Goal: Information Seeking & Learning: Learn about a topic

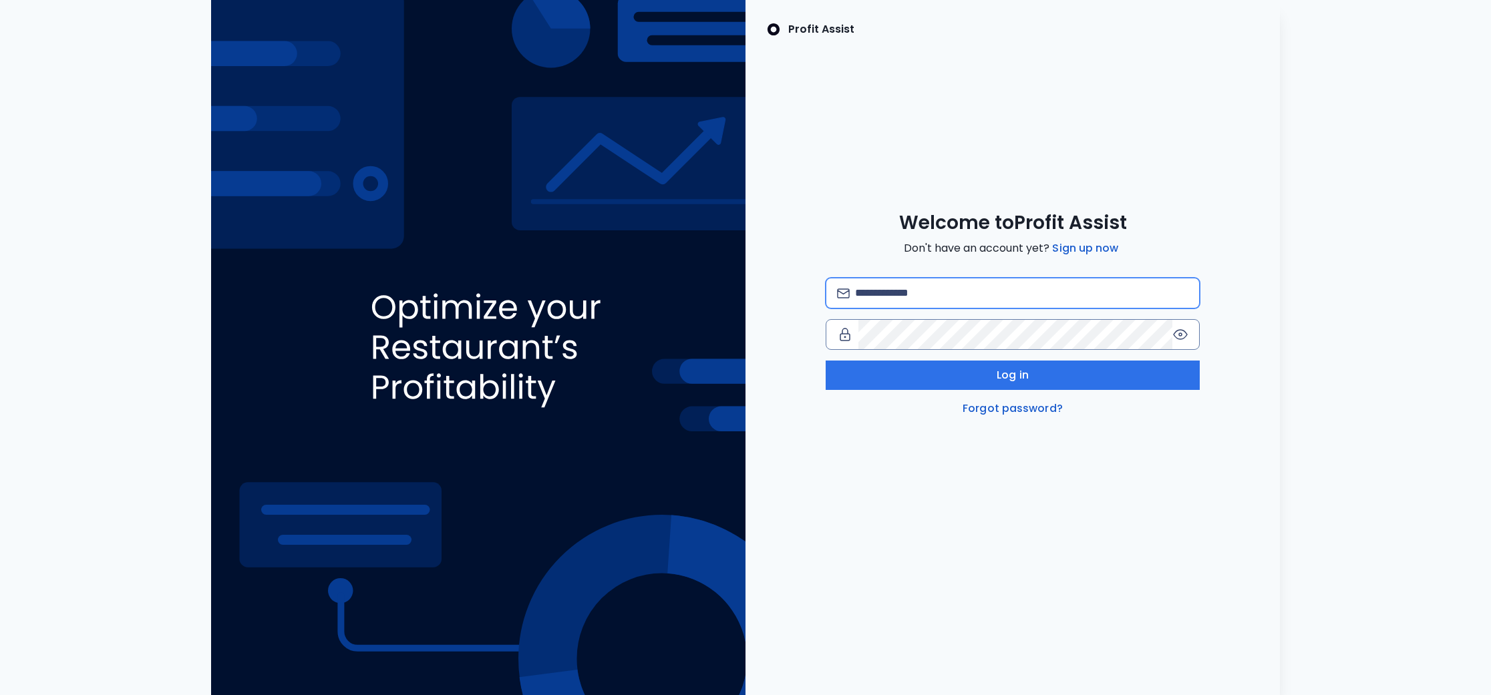
click at [968, 293] on input "email" at bounding box center [1021, 293] width 333 height 29
click at [966, 295] on input "email" at bounding box center [1021, 293] width 333 height 29
click at [0, 695] on com-1password-button at bounding box center [0, 695] width 0 height 0
type input "**********"
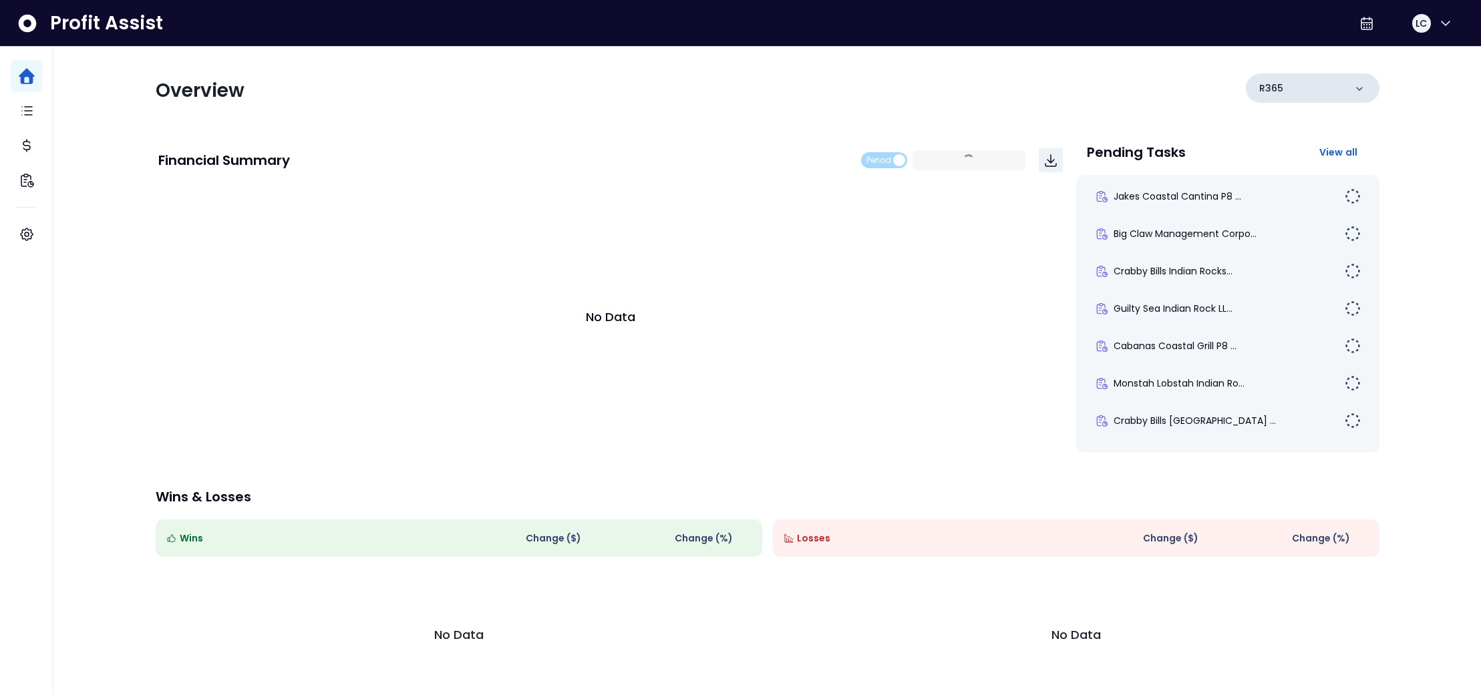
click at [1337, 82] on div "R365" at bounding box center [1313, 87] width 134 height 29
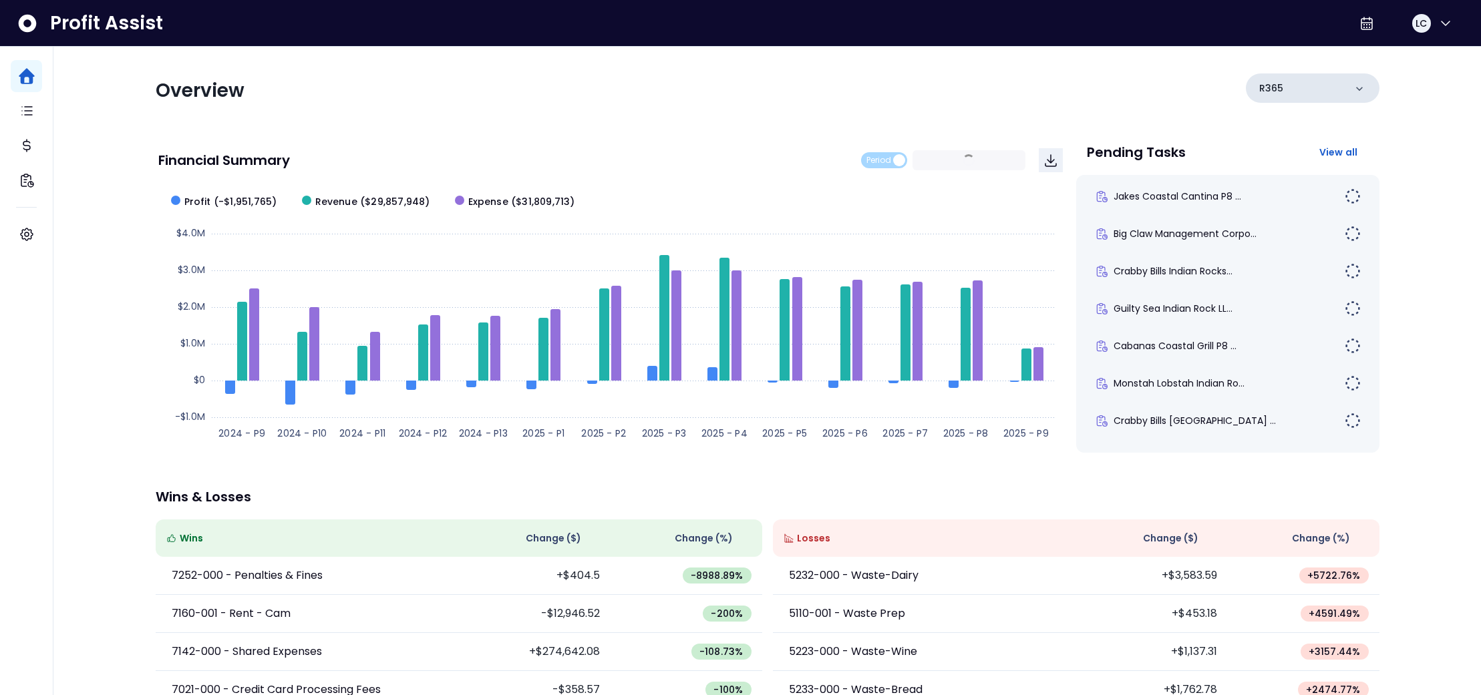
click at [1359, 92] on icon at bounding box center [1358, 88] width 13 height 13
click at [1373, 142] on div "Overview R365 Financial Summary Period 2024 - P9 ~ 2025 - P9 Created with Highc…" at bounding box center [767, 442] width 1250 height 791
click at [1363, 92] on icon at bounding box center [1358, 88] width 13 height 13
click at [1357, 94] on icon at bounding box center [1358, 88] width 13 height 13
click at [1365, 89] on div "R365" at bounding box center [1313, 87] width 134 height 29
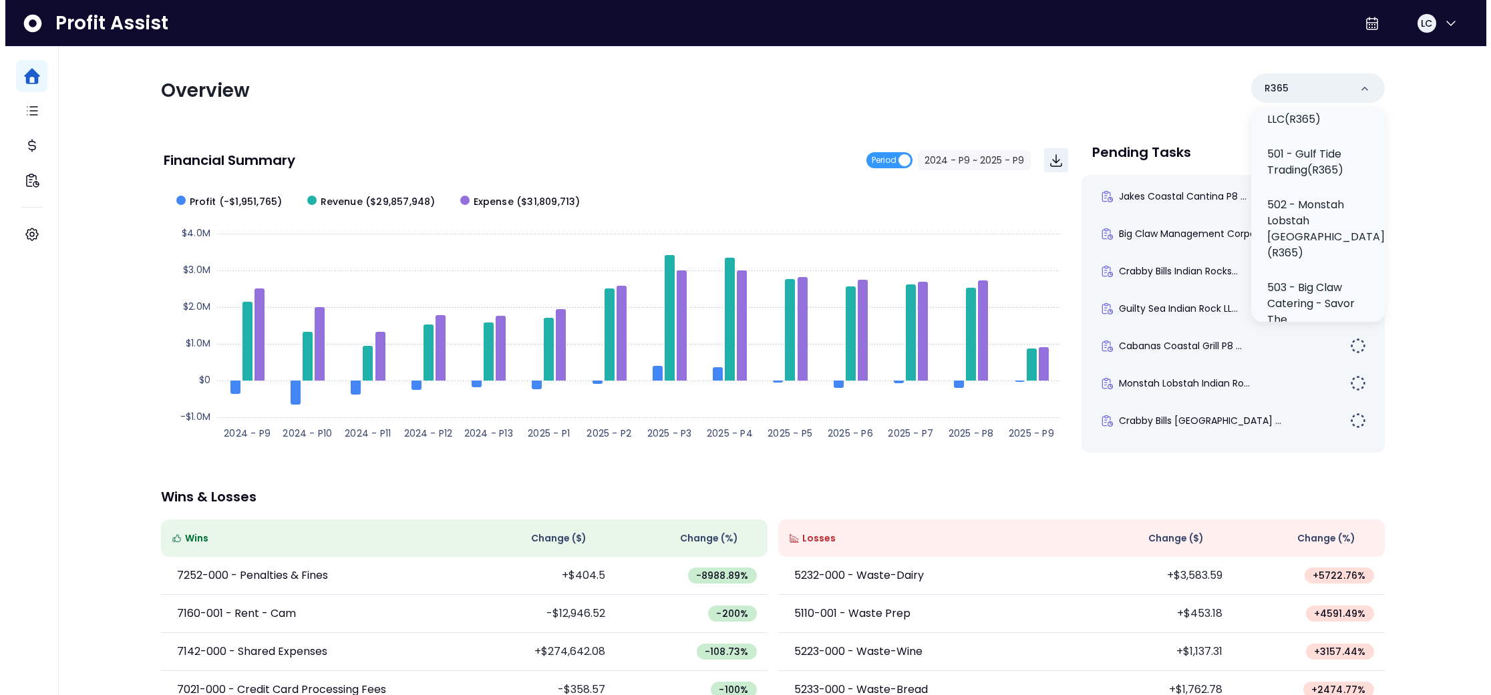
scroll to position [374, 0]
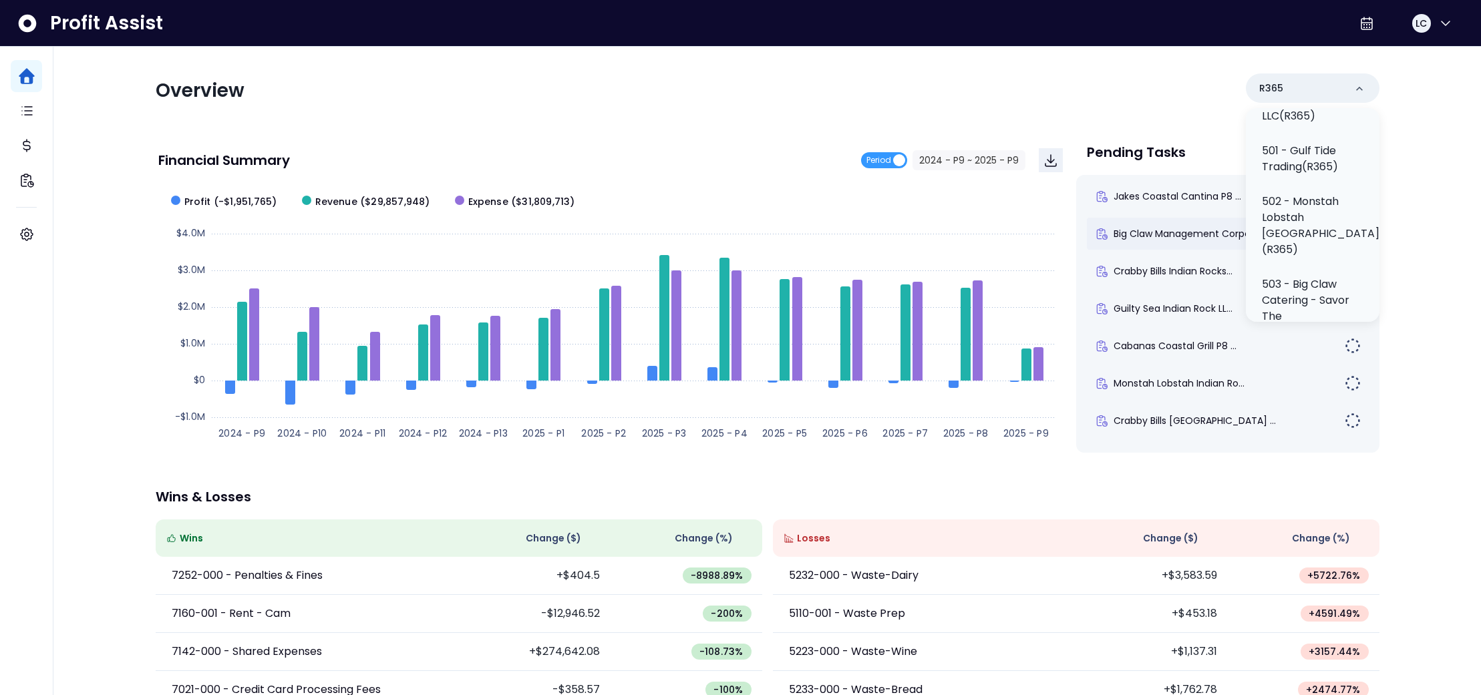
click at [1327, 220] on p "502 - Monstah Lobstah [GEOGRAPHIC_DATA](R365)" at bounding box center [1321, 226] width 118 height 64
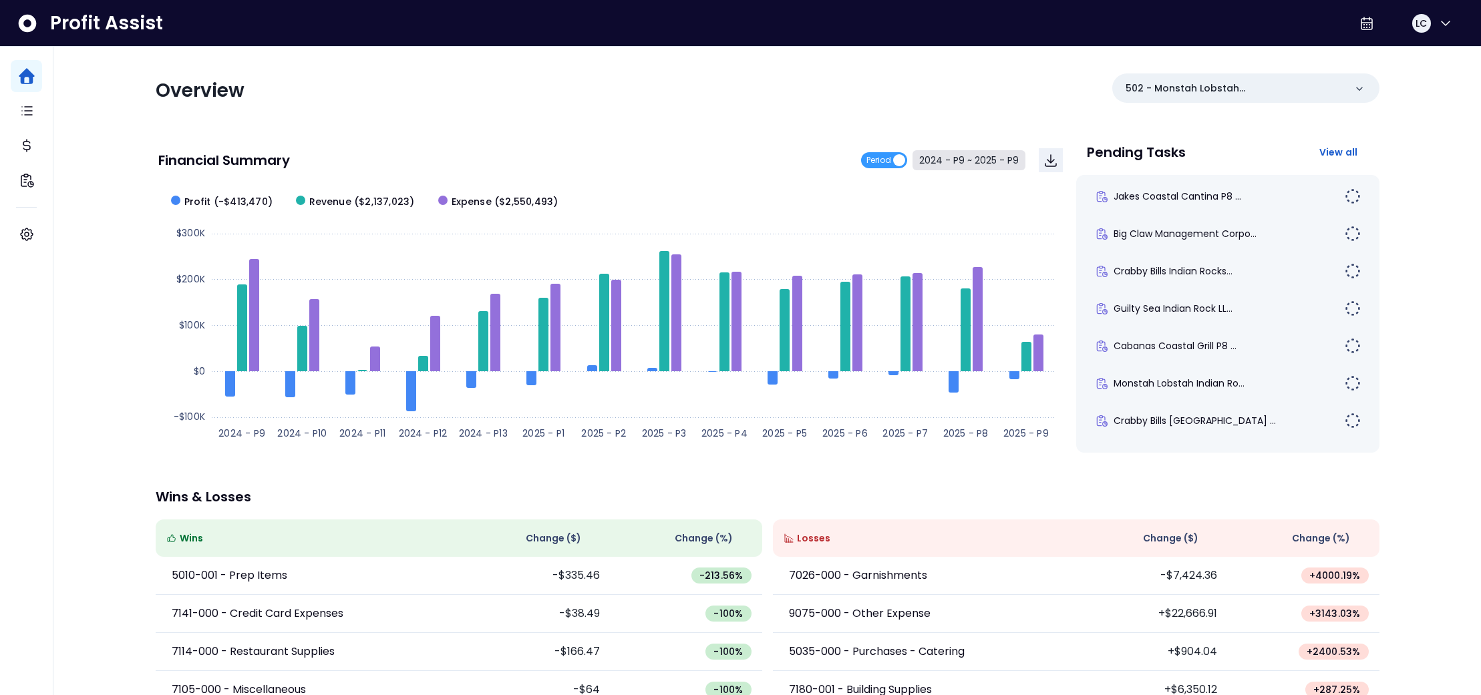
click at [950, 164] on button "2024 - P9 ~ 2025 - P9" at bounding box center [968, 160] width 113 height 20
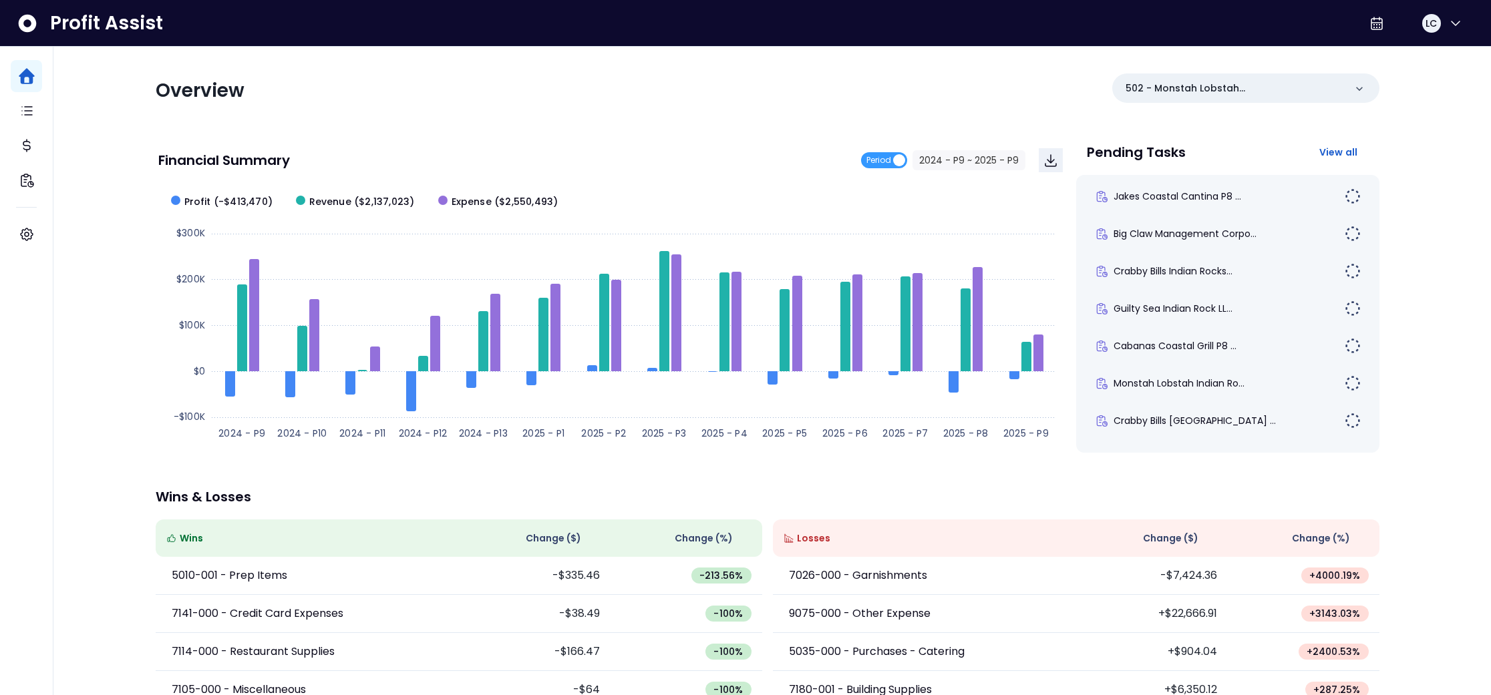
click at [705, 101] on div "********* 2024 - P9" at bounding box center [647, 107] width 150 height 41
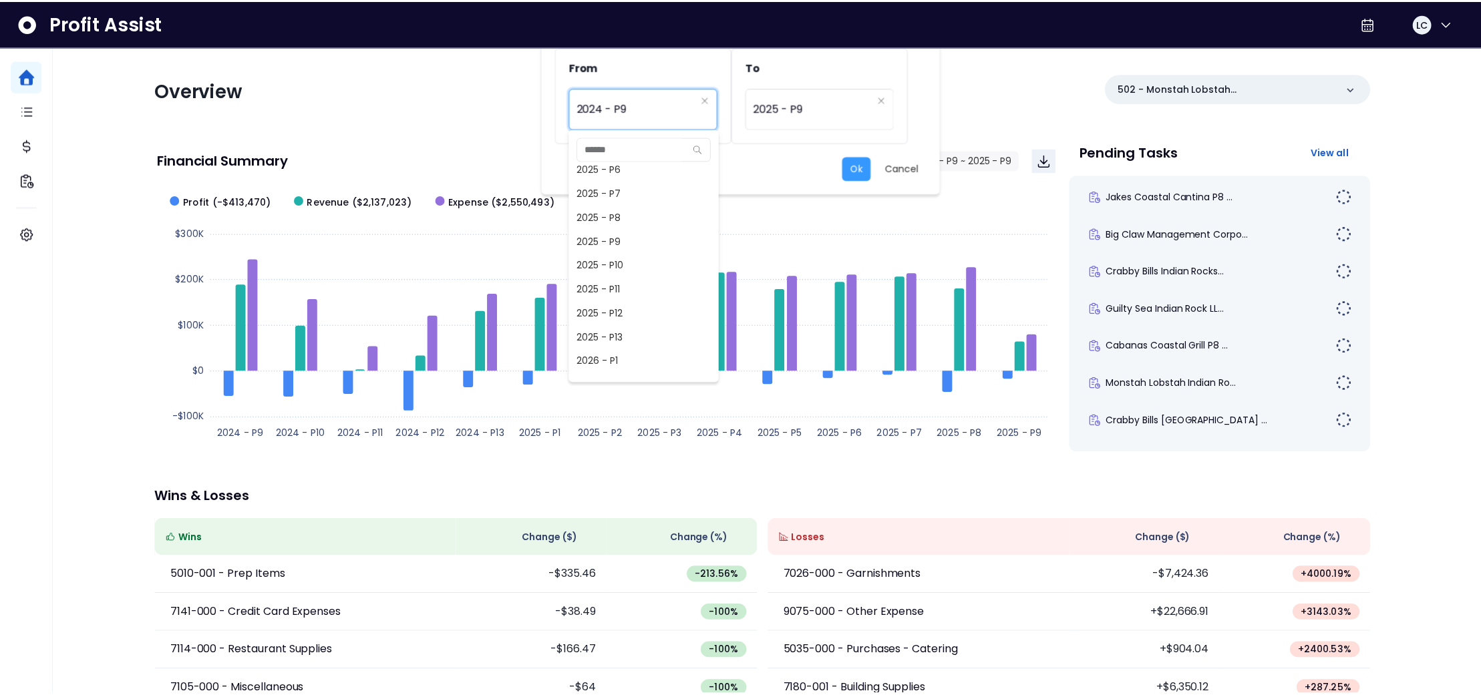
scroll to position [1076, 0]
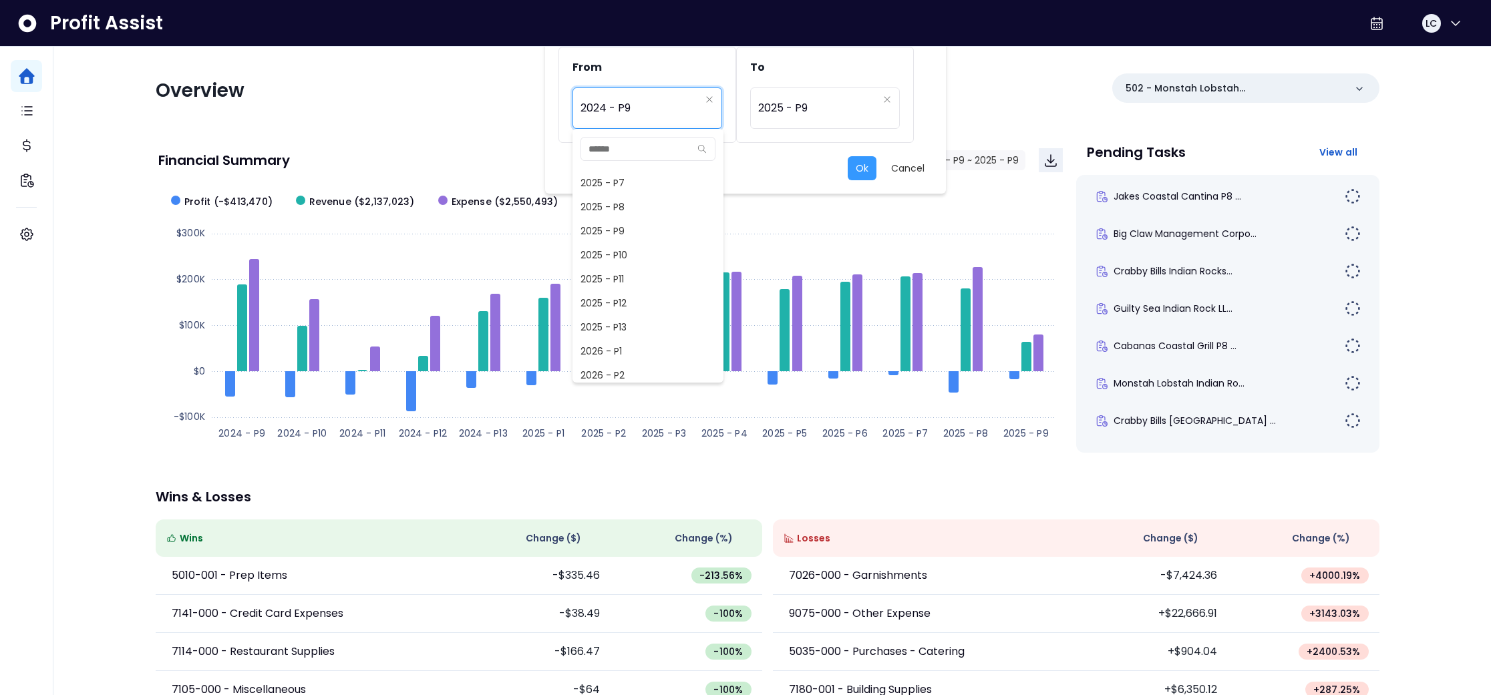
click at [635, 229] on span "2025 - P9" at bounding box center [647, 231] width 151 height 24
type input "*********"
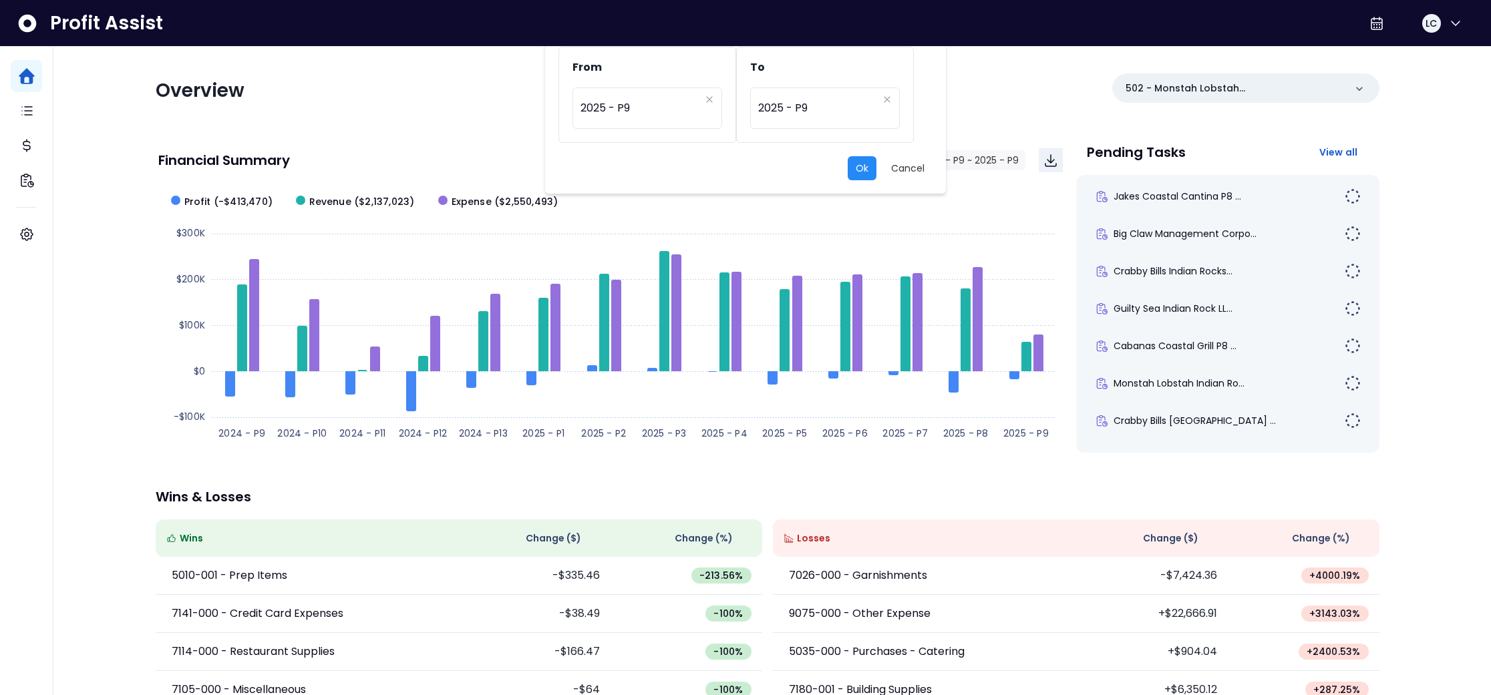
click at [858, 168] on button "Ok" at bounding box center [862, 168] width 29 height 24
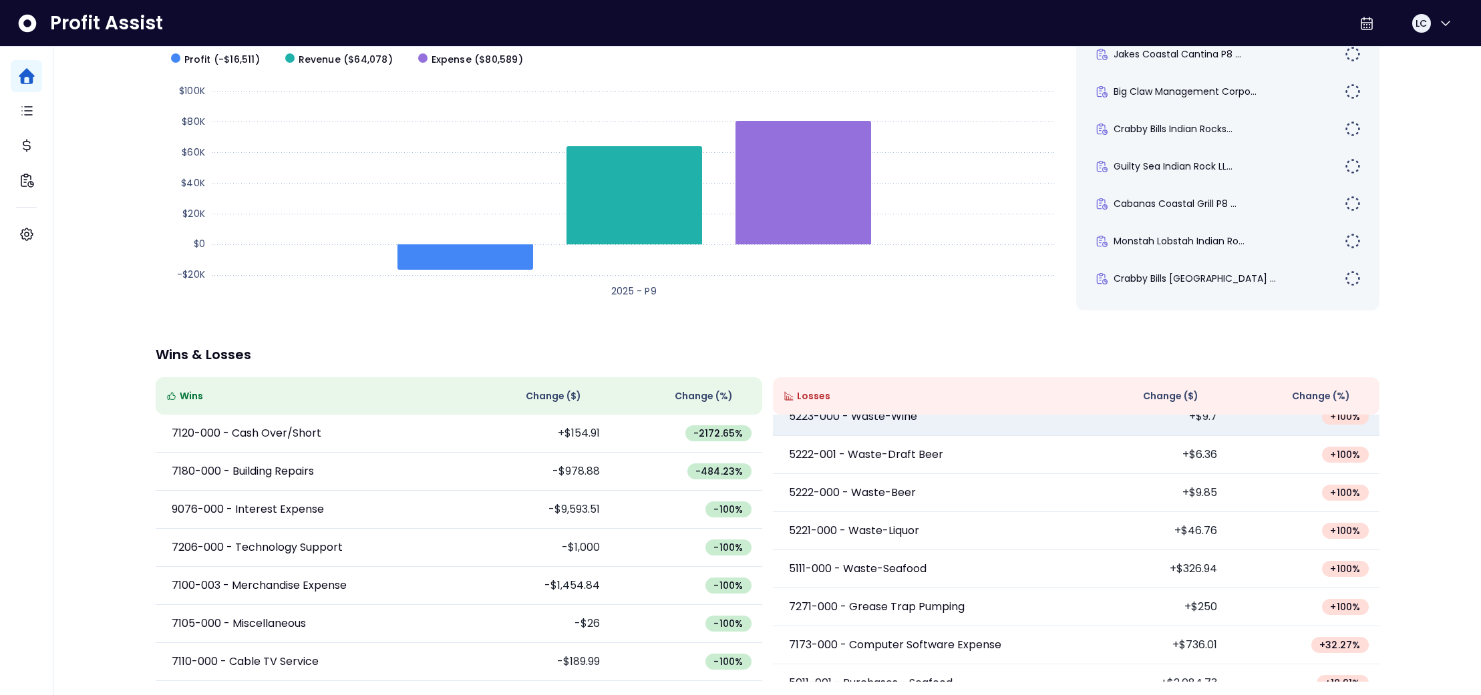
scroll to position [314, 0]
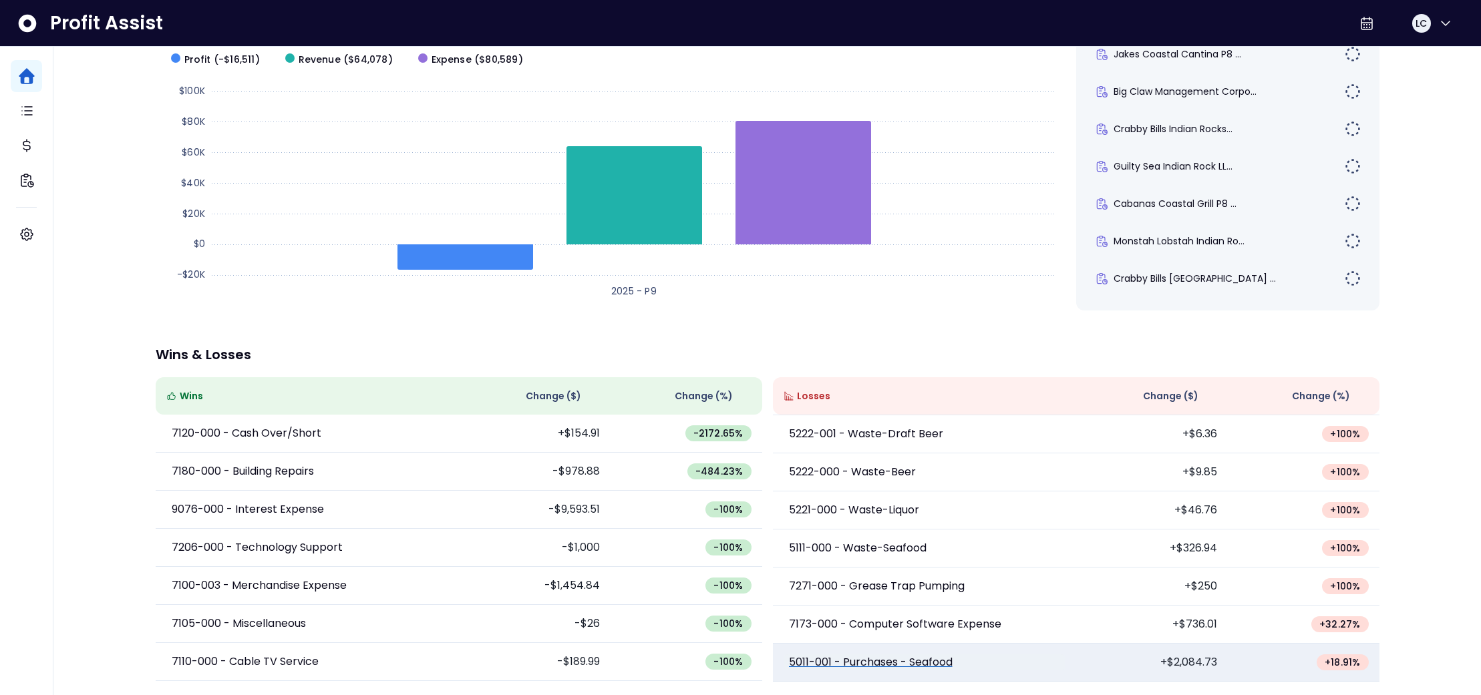
click at [932, 657] on p "5011-001 - Purchases - Seafood" at bounding box center [871, 663] width 164 height 16
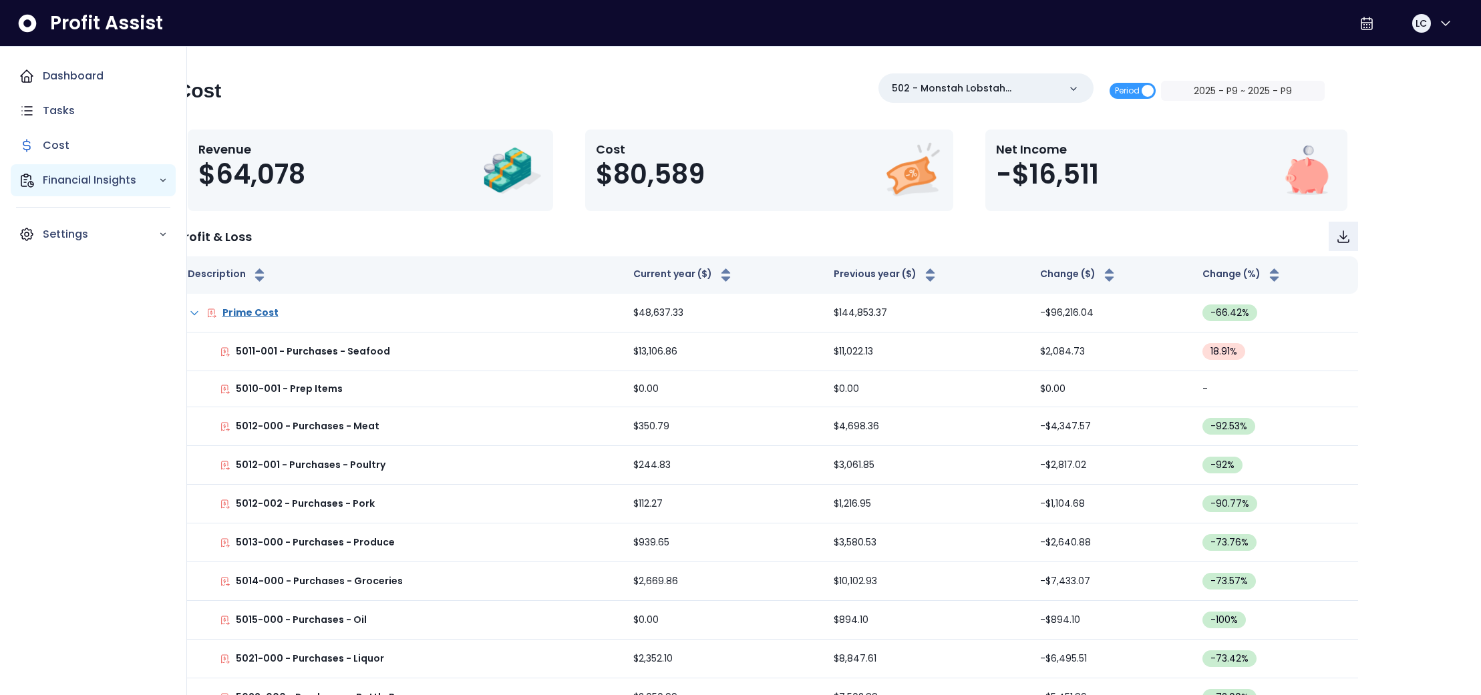
click at [59, 175] on p "Financial Insights" at bounding box center [101, 180] width 116 height 16
click at [77, 221] on p "Location Analysis" at bounding box center [98, 218] width 95 height 16
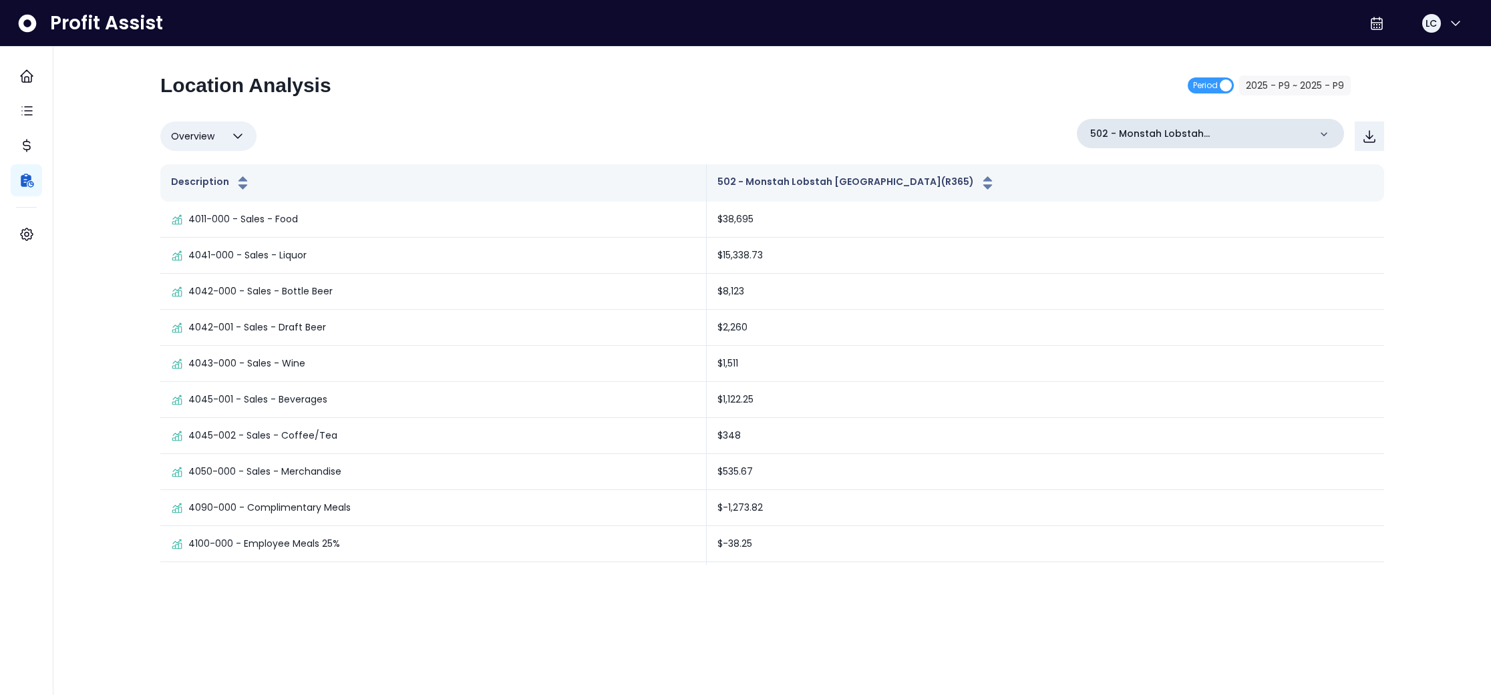
click at [1320, 134] on icon at bounding box center [1323, 134] width 13 height 13
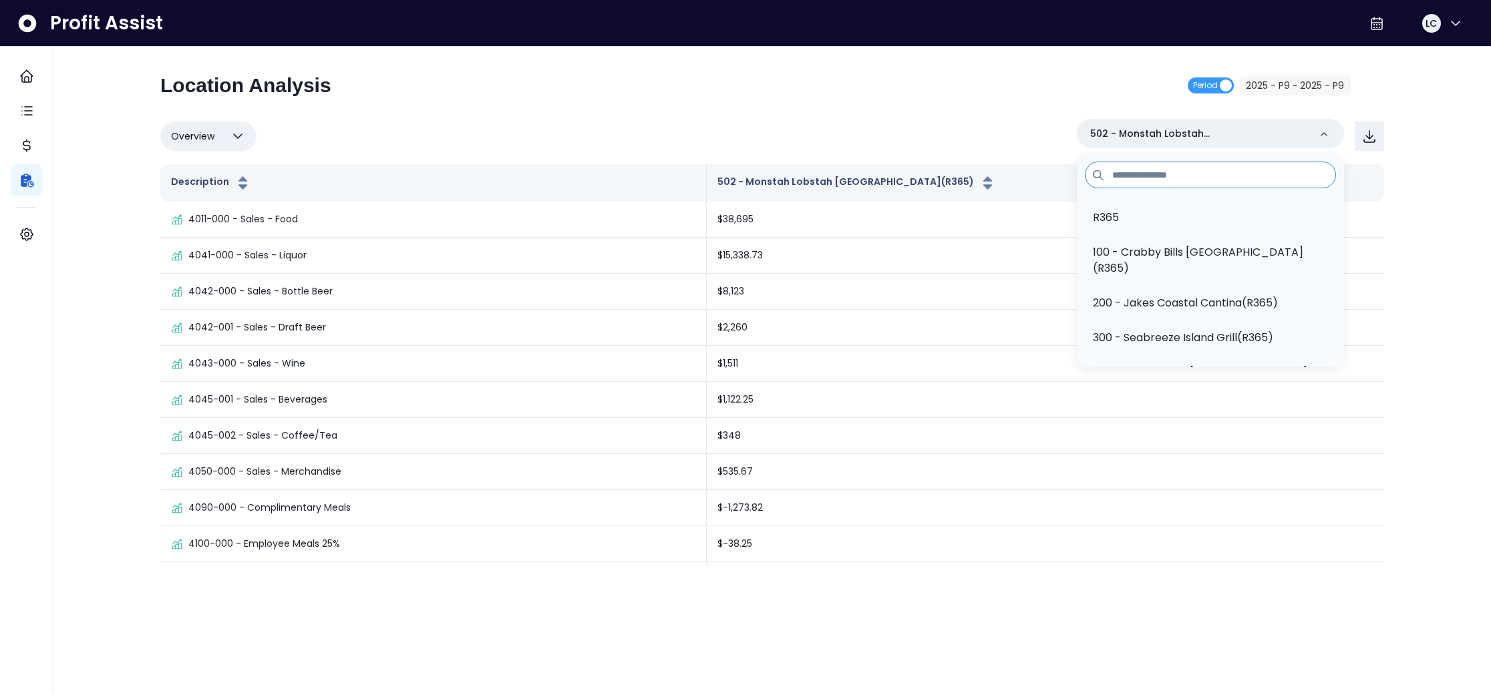
click at [1135, 248] on p "100 - Crabby Bills [GEOGRAPHIC_DATA](R365)" at bounding box center [1210, 260] width 235 height 32
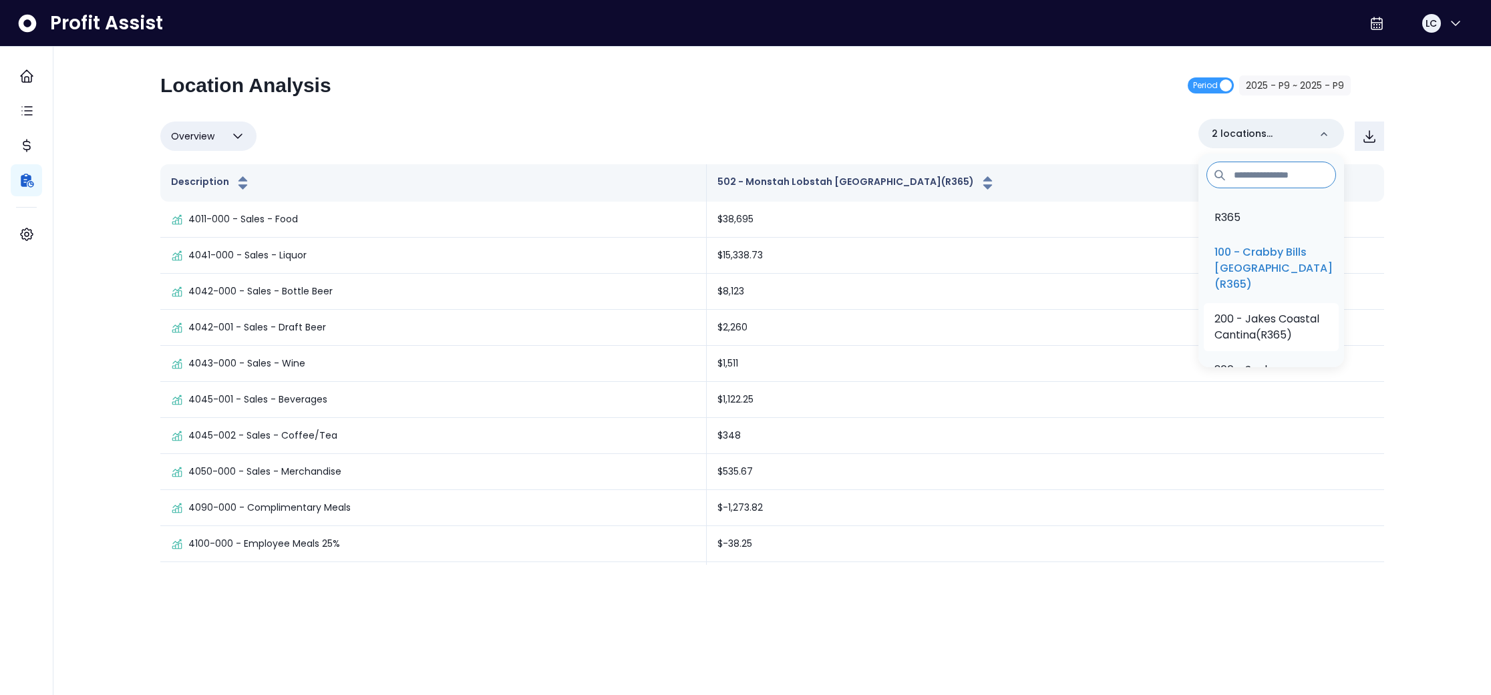
click at [1261, 331] on p "200 - Jakes Coastal Cantina(R365)" at bounding box center [1271, 327] width 114 height 32
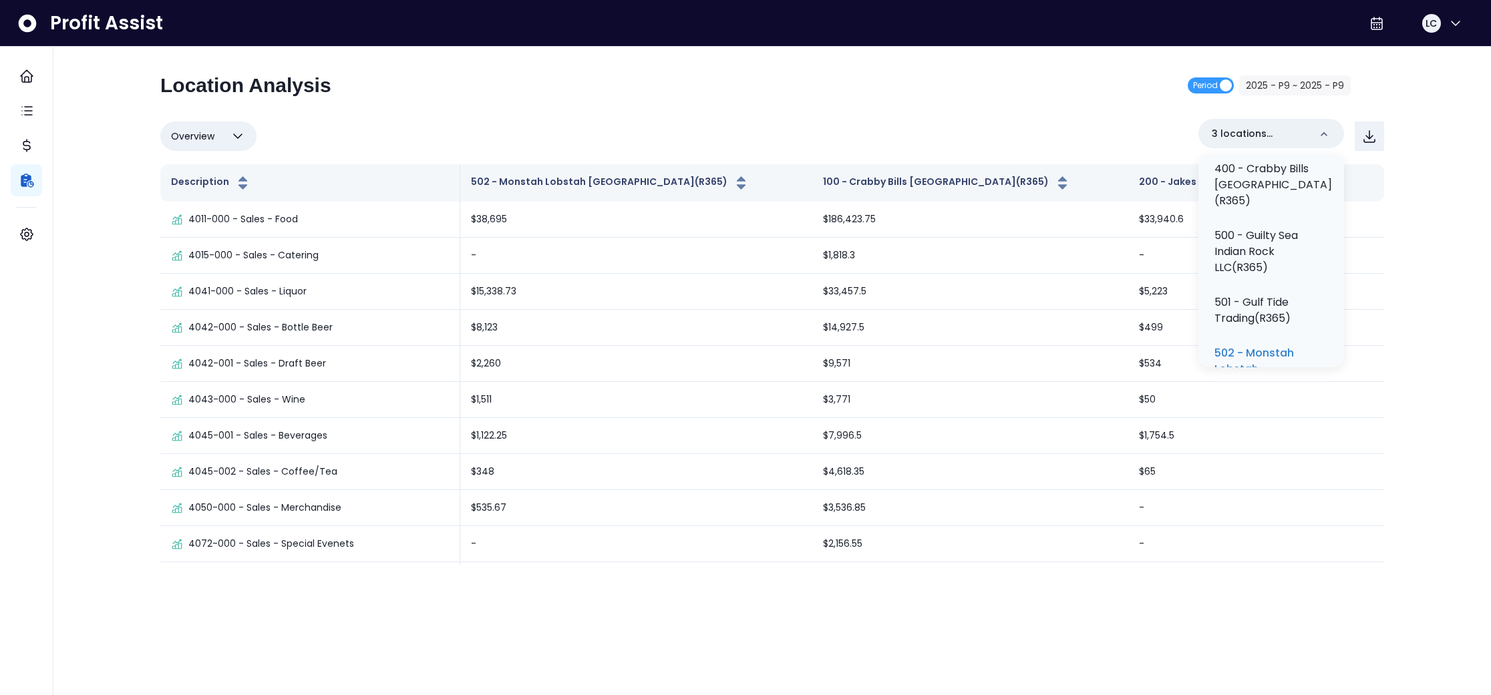
scroll to position [289, 0]
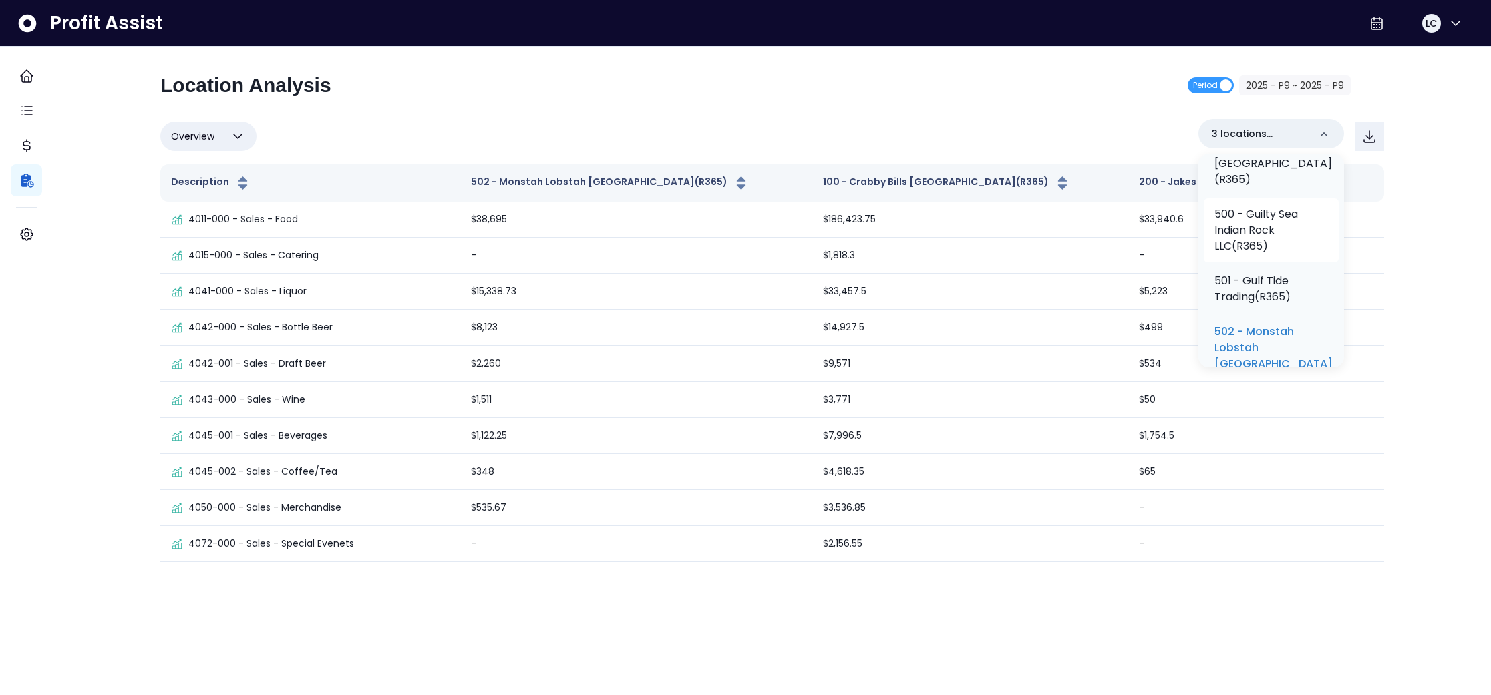
click at [1254, 240] on p "500 - Guilty Sea Indian Rock LLC(R365)" at bounding box center [1271, 230] width 114 height 48
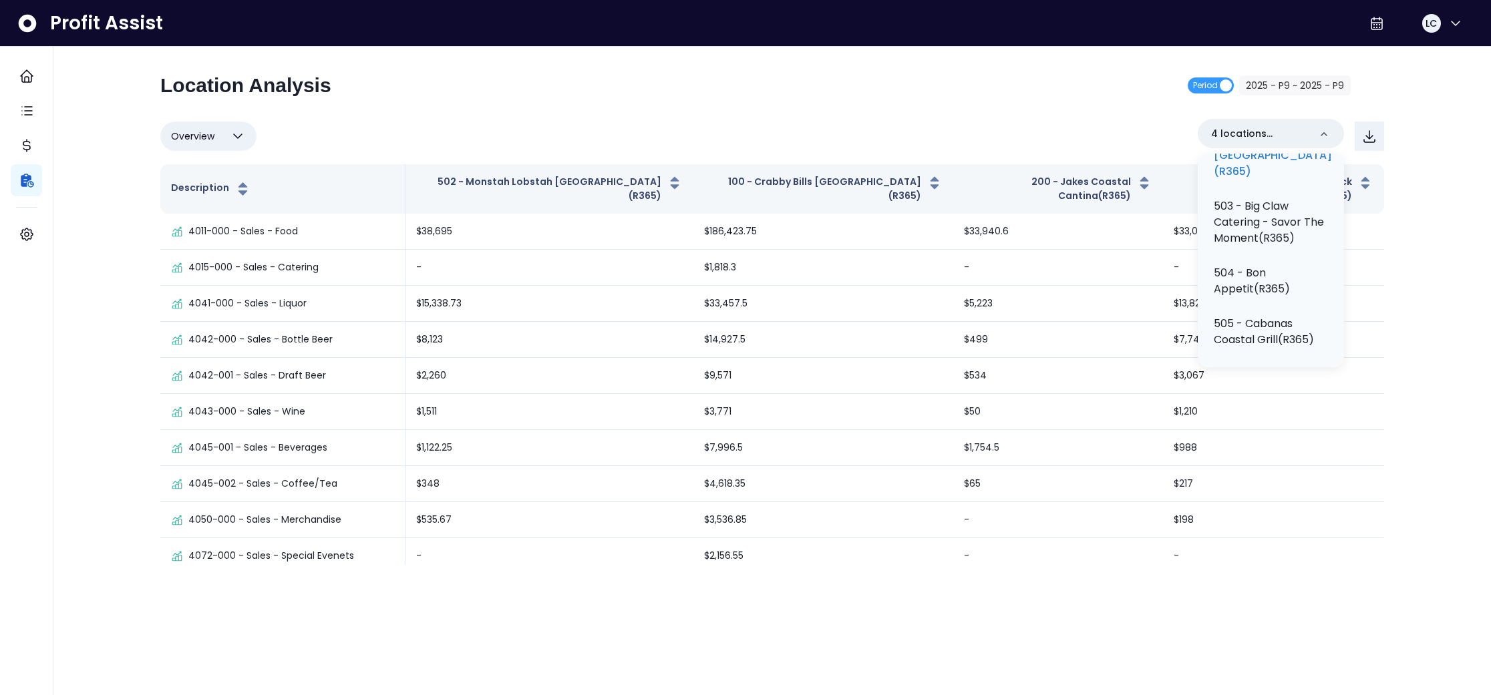
scroll to position [503, 0]
click at [1272, 292] on p "504 - Bon Appetit(R365)" at bounding box center [1271, 276] width 114 height 32
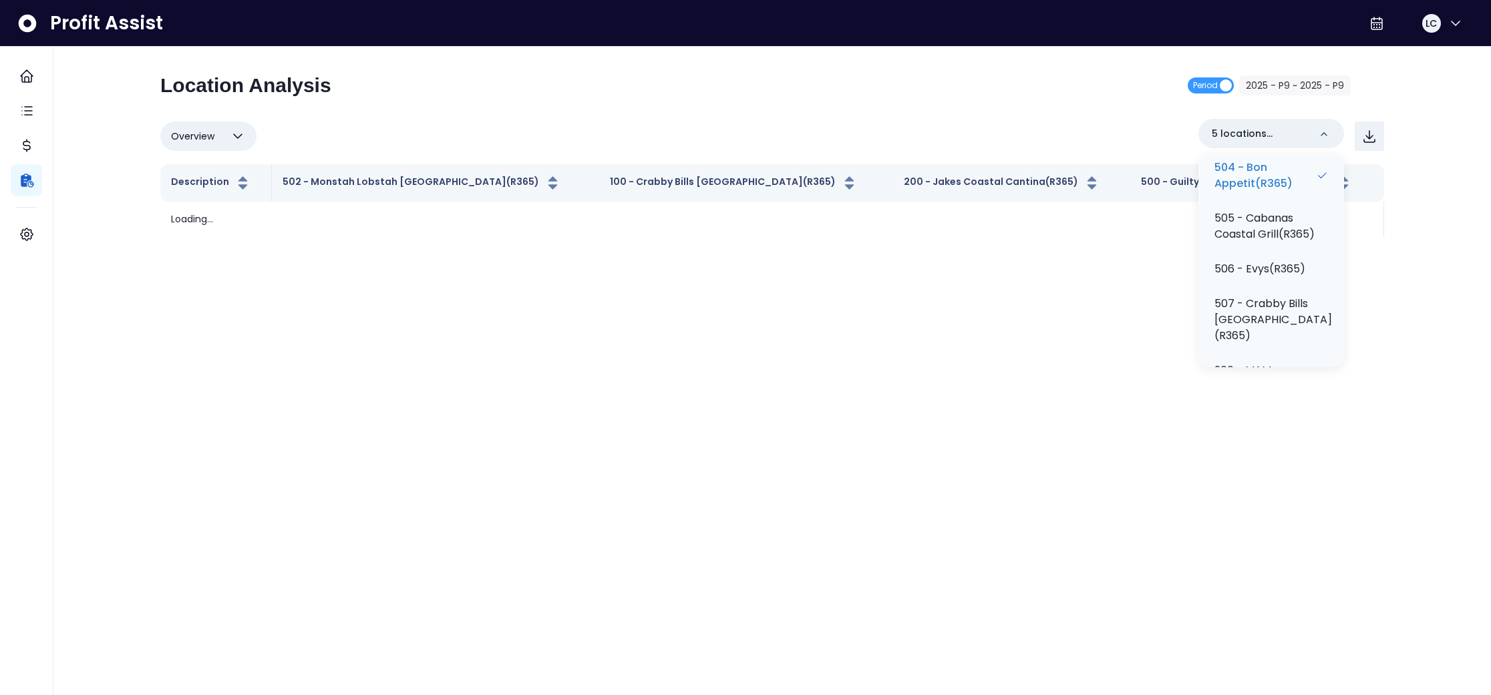
scroll to position [629, 0]
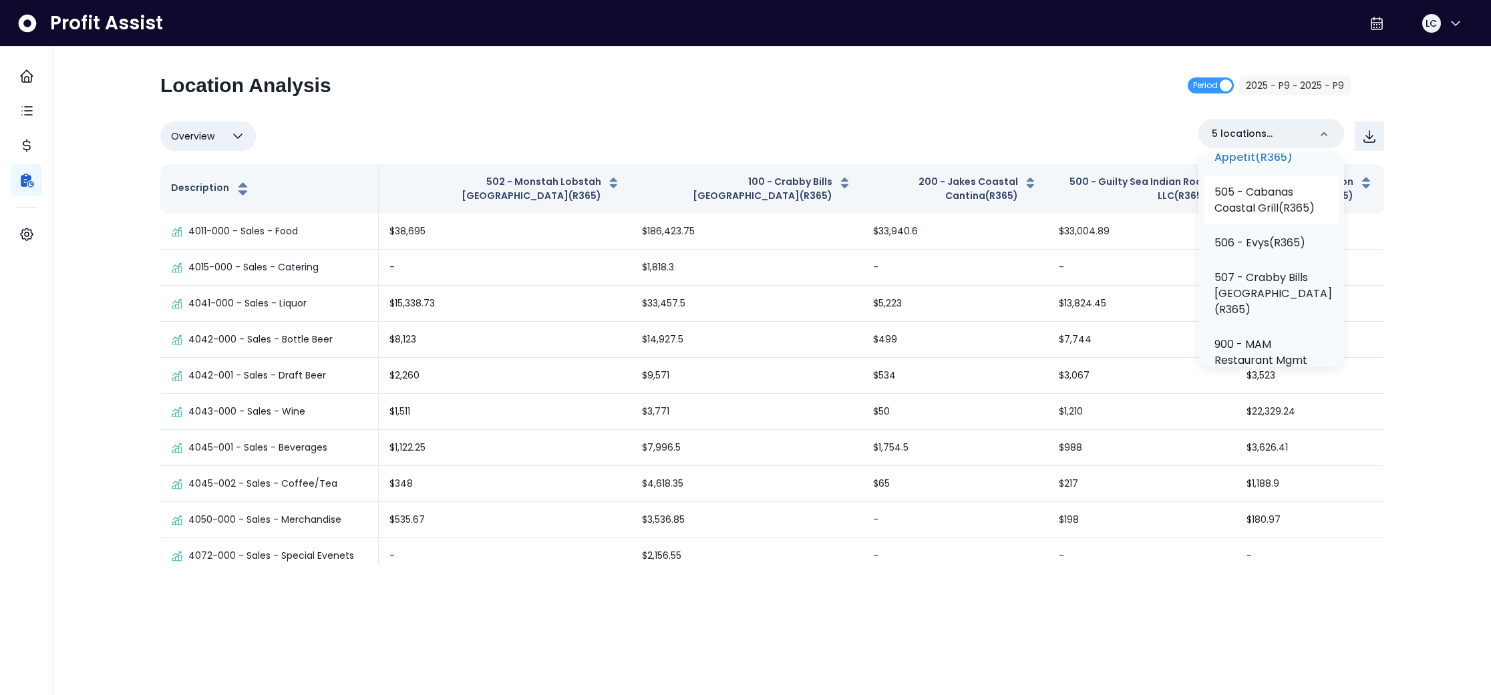
click at [1275, 216] on p "505 - Cabanas Coastal Grill(R365)" at bounding box center [1271, 200] width 114 height 32
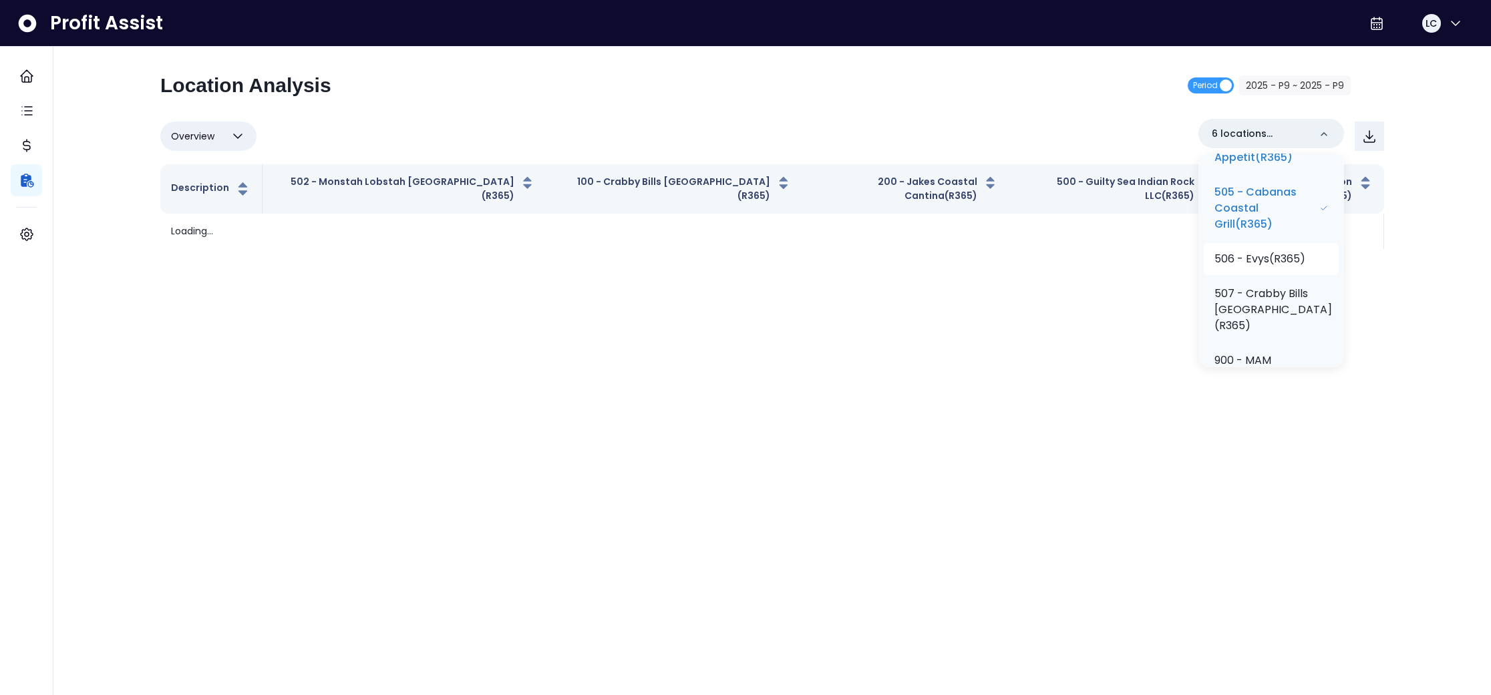
click at [1274, 267] on p "506 - Evys(R365)" at bounding box center [1259, 259] width 91 height 16
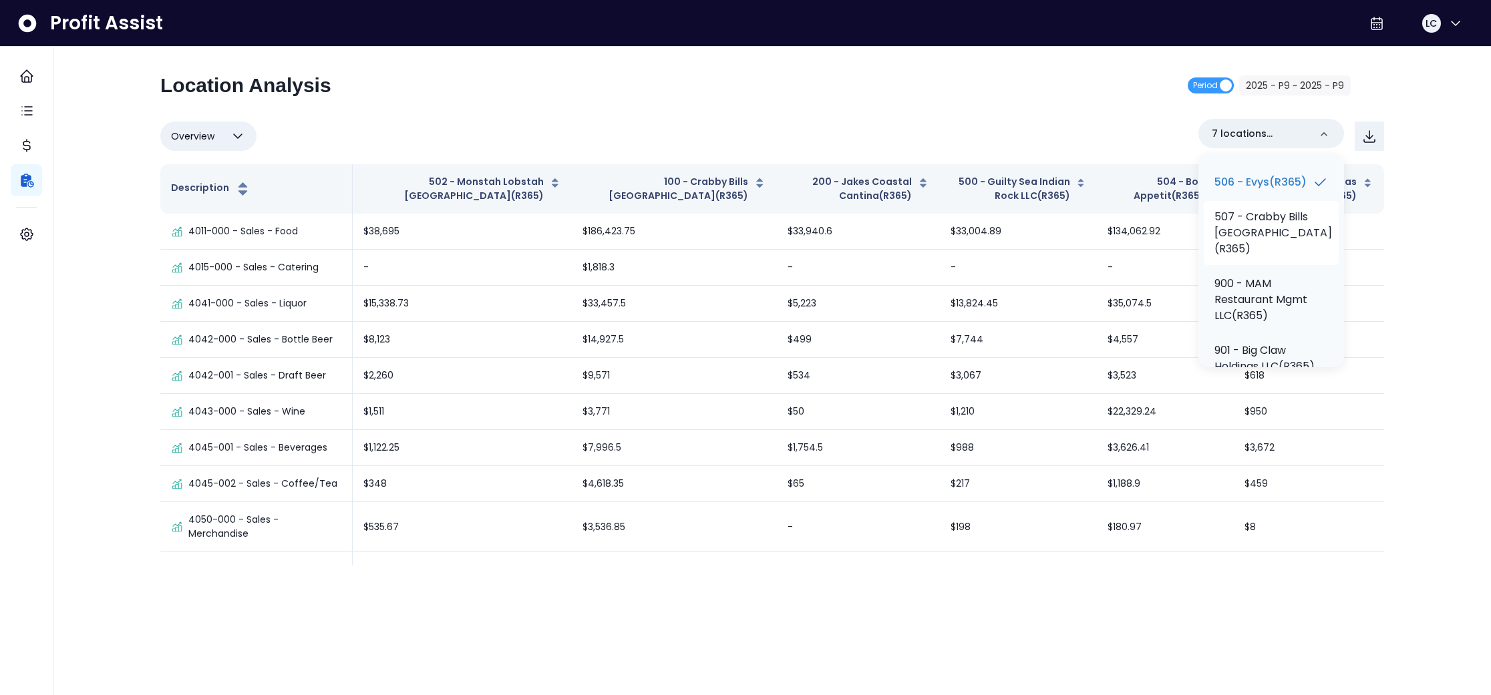
scroll to position [705, 0]
click at [1270, 258] on p "507 - Crabby Bills [GEOGRAPHIC_DATA](R365)" at bounding box center [1273, 234] width 118 height 48
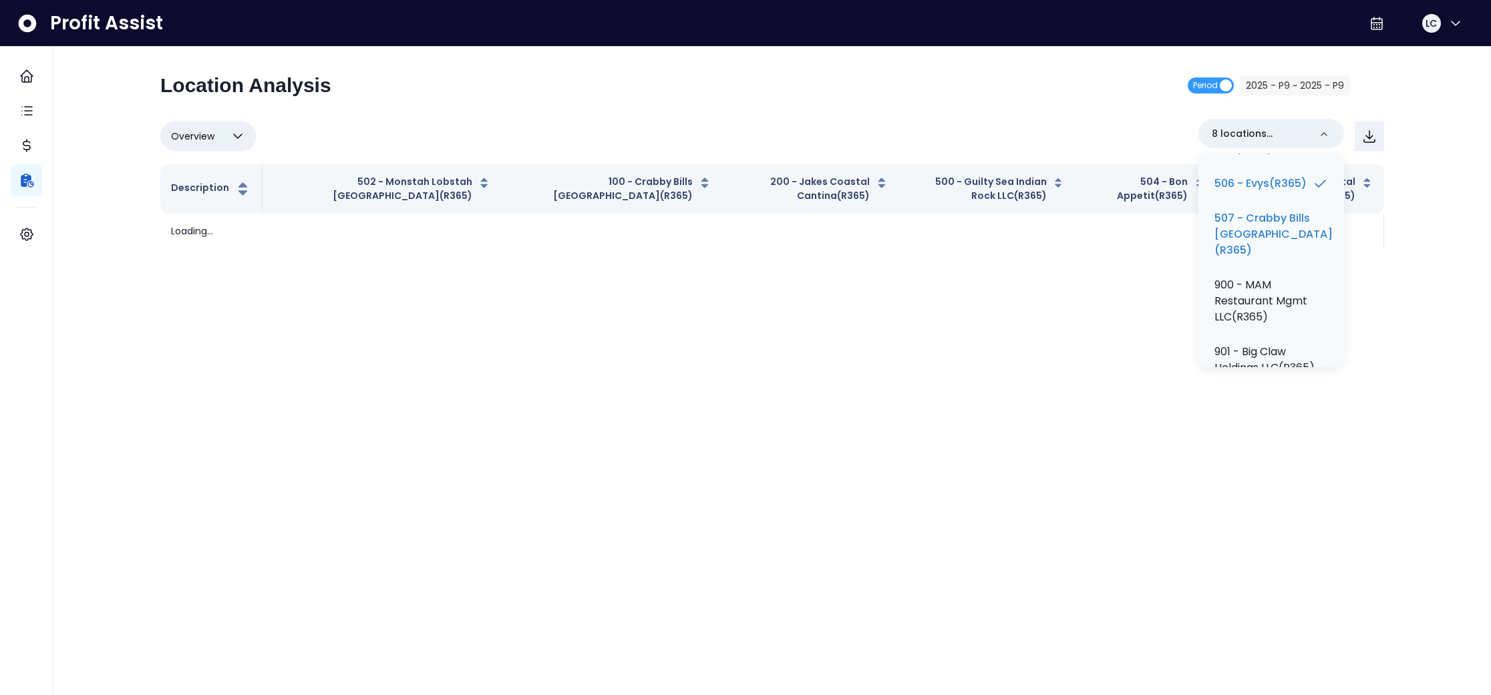
click at [1116, 129] on div "Overview Overview % of cost % of sales % of budget ******** 8 locations selecte…" at bounding box center [772, 136] width 1224 height 35
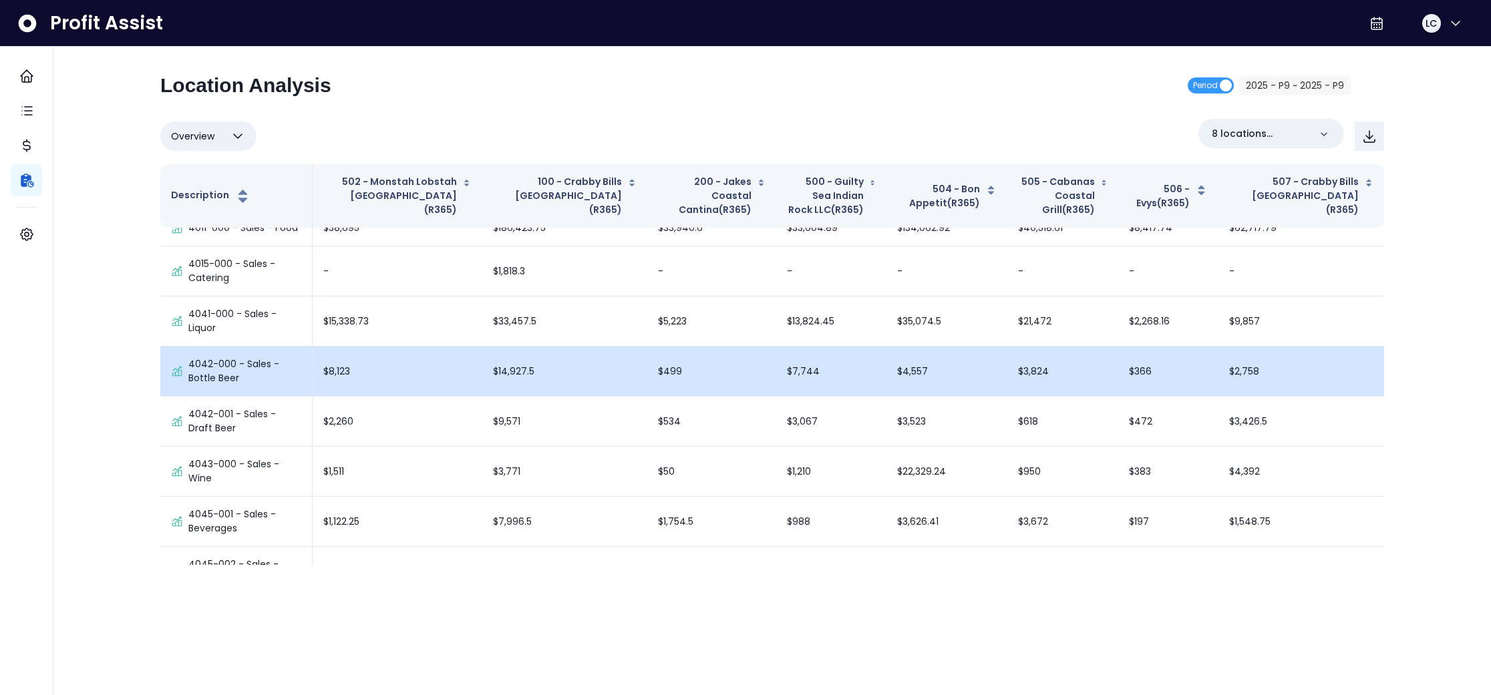
scroll to position [0, 0]
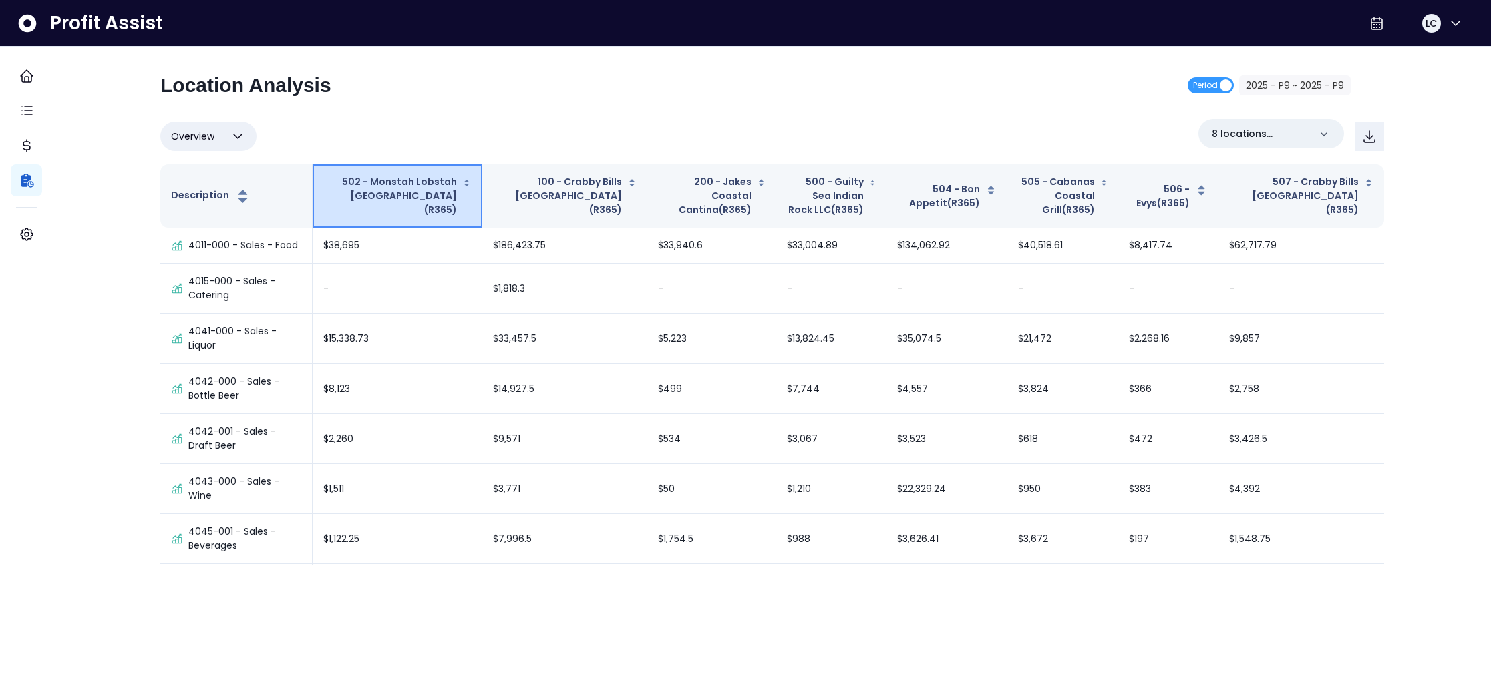
drag, startPoint x: 414, startPoint y: 186, endPoint x: 408, endPoint y: 202, distance: 17.1
click at [409, 202] on button "502 - Monstah Lobstah [GEOGRAPHIC_DATA](R365)" at bounding box center [397, 196] width 148 height 42
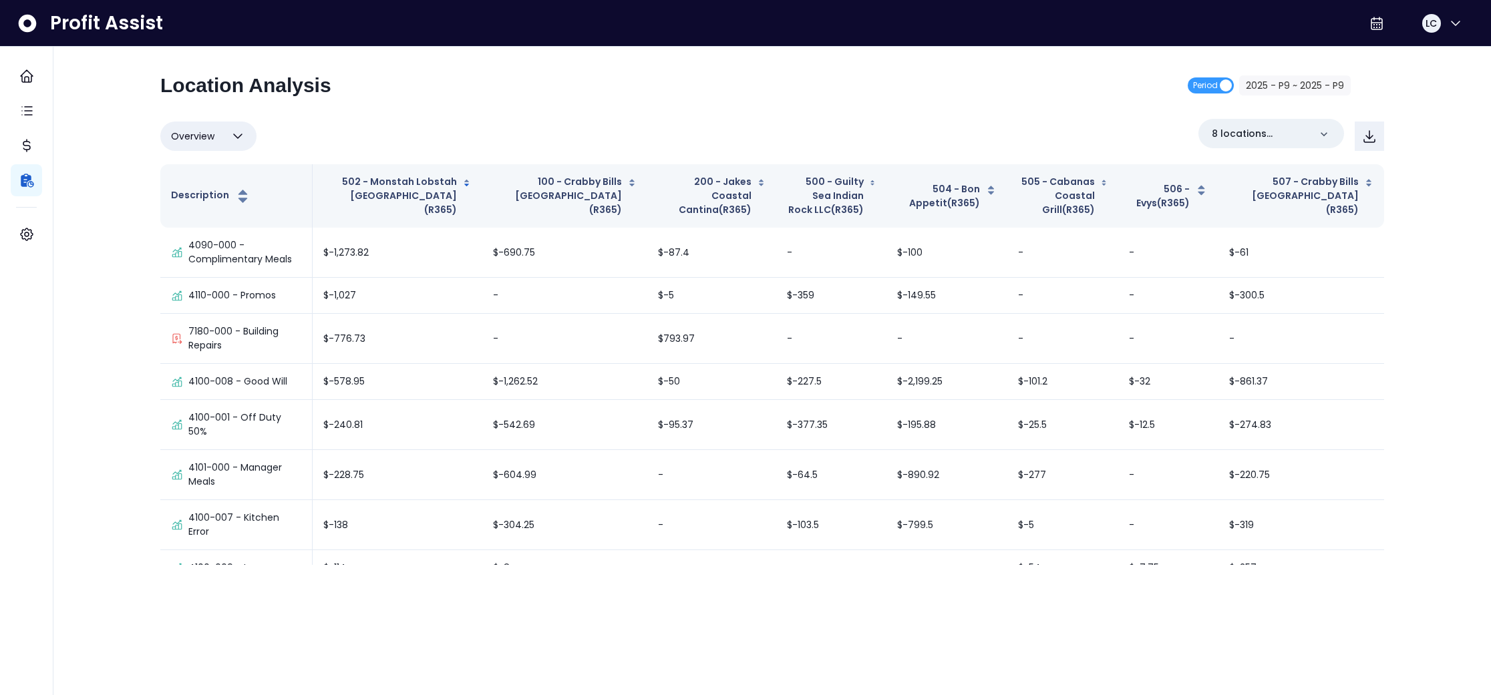
click at [500, 132] on div "Overview Overview % of cost % of sales % of budget ******** 8 locations selected" at bounding box center [772, 136] width 1224 height 35
click at [462, 180] on icon "button" at bounding box center [466, 183] width 9 height 16
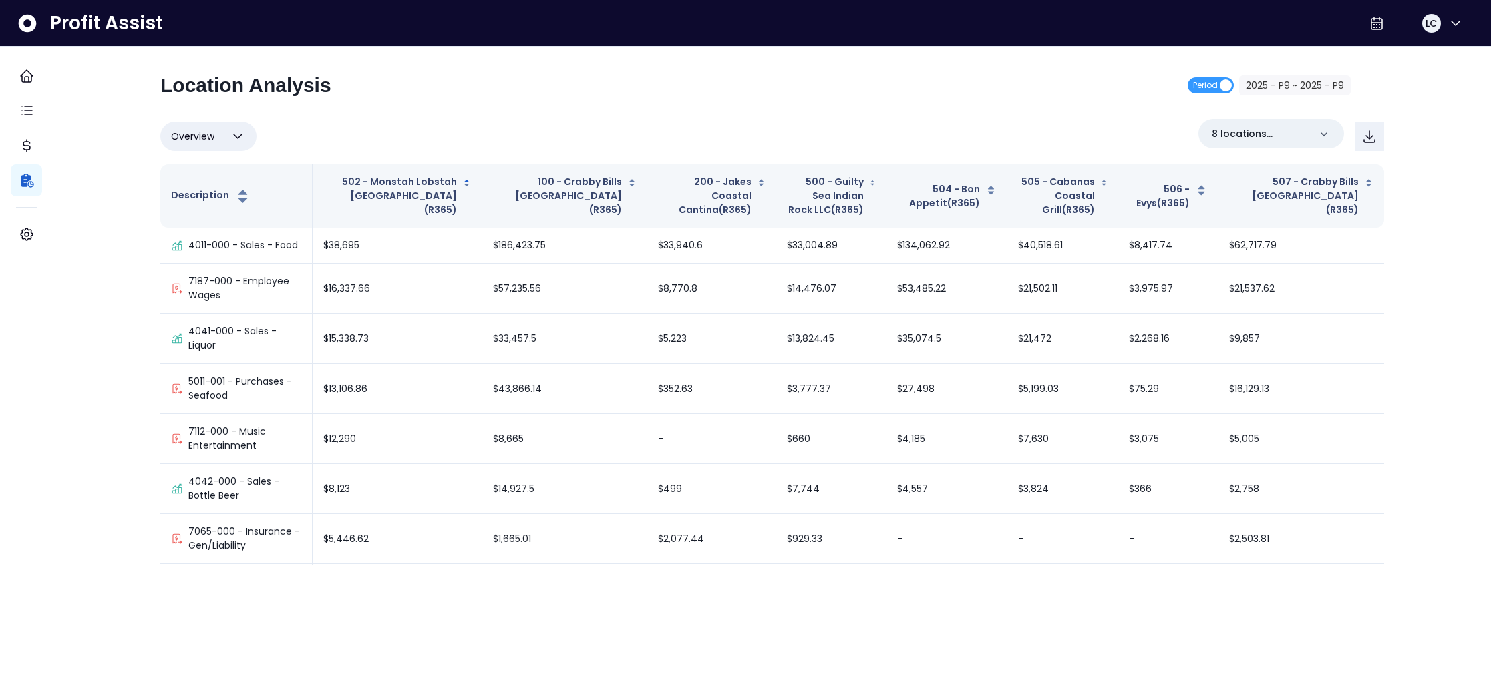
click at [240, 134] on icon "button" at bounding box center [238, 136] width 16 height 16
click at [196, 234] on li "% of sales" at bounding box center [208, 231] width 96 height 31
type input "*********"
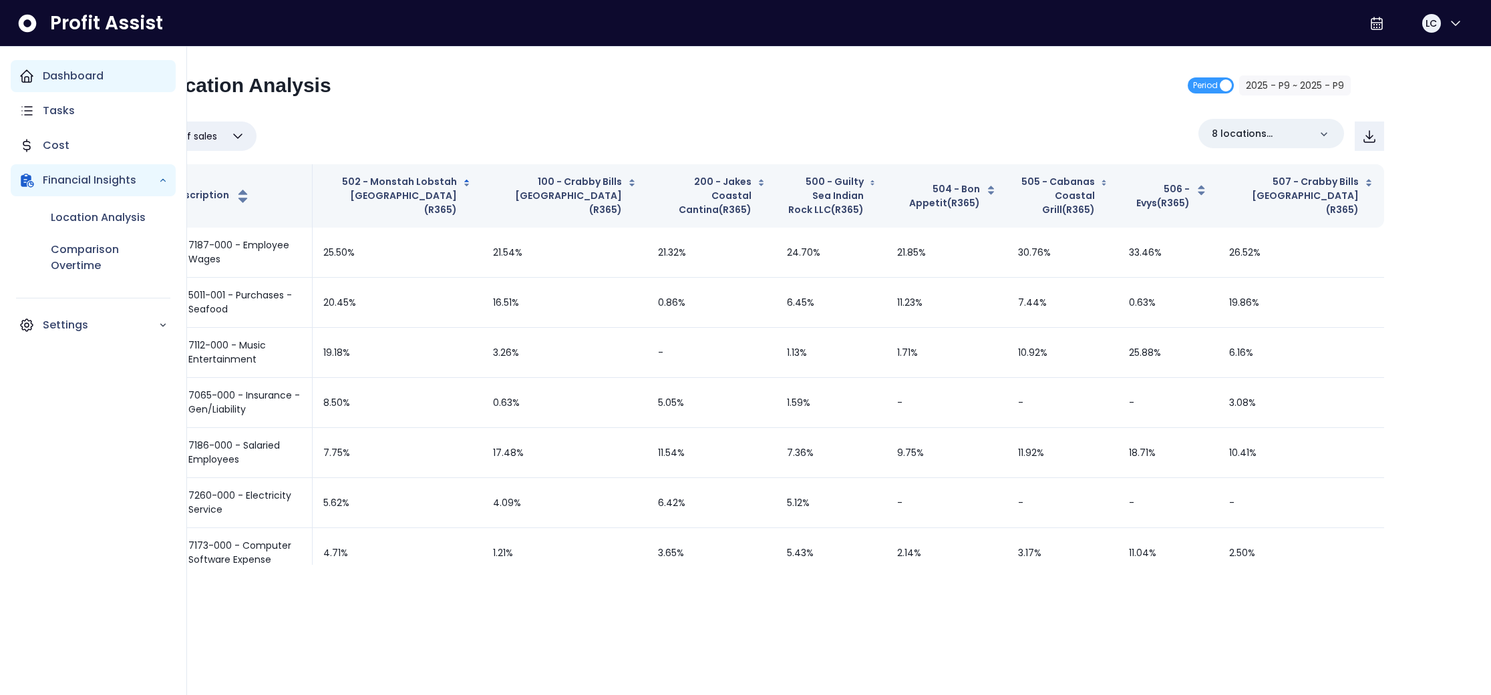
click at [13, 78] on div "Dashboard" at bounding box center [93, 76] width 165 height 32
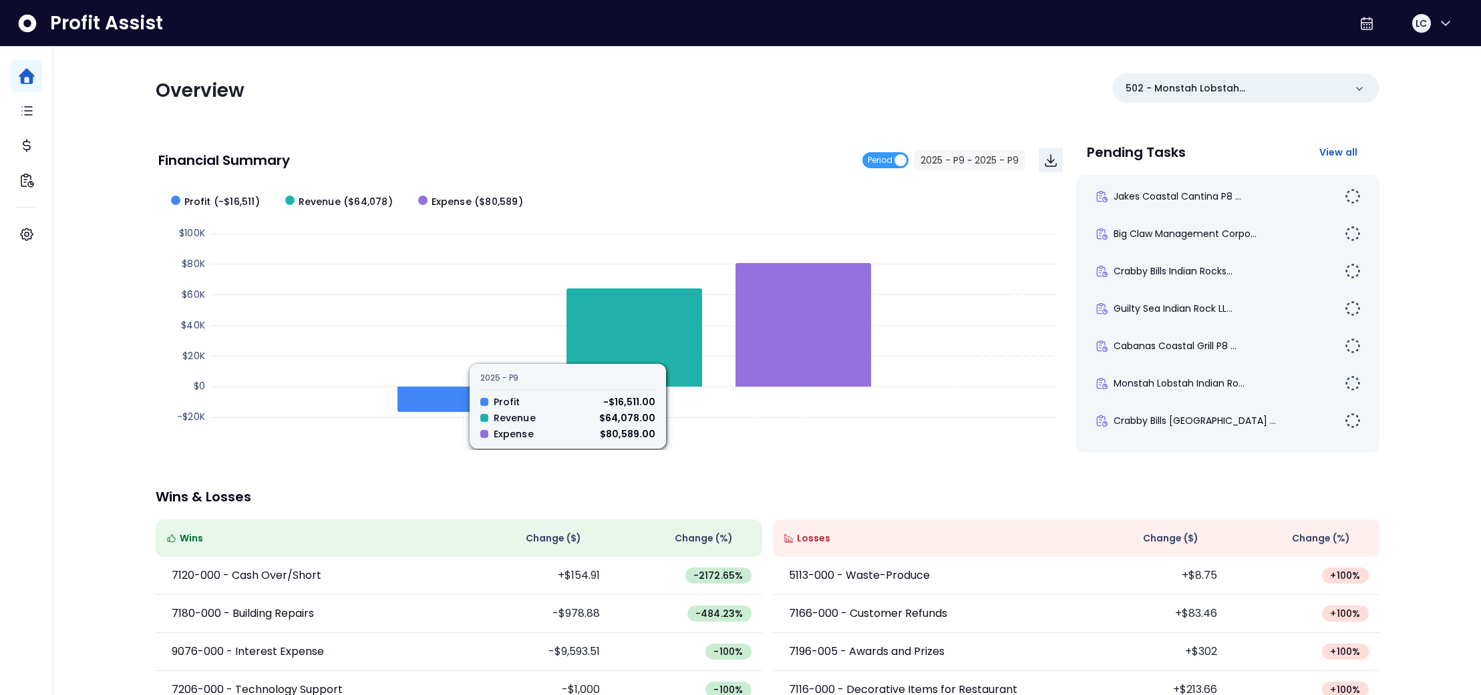
click at [725, 172] on div "Financial Summary Period 2025 - P9 ~ 2025 - P9" at bounding box center [610, 160] width 904 height 45
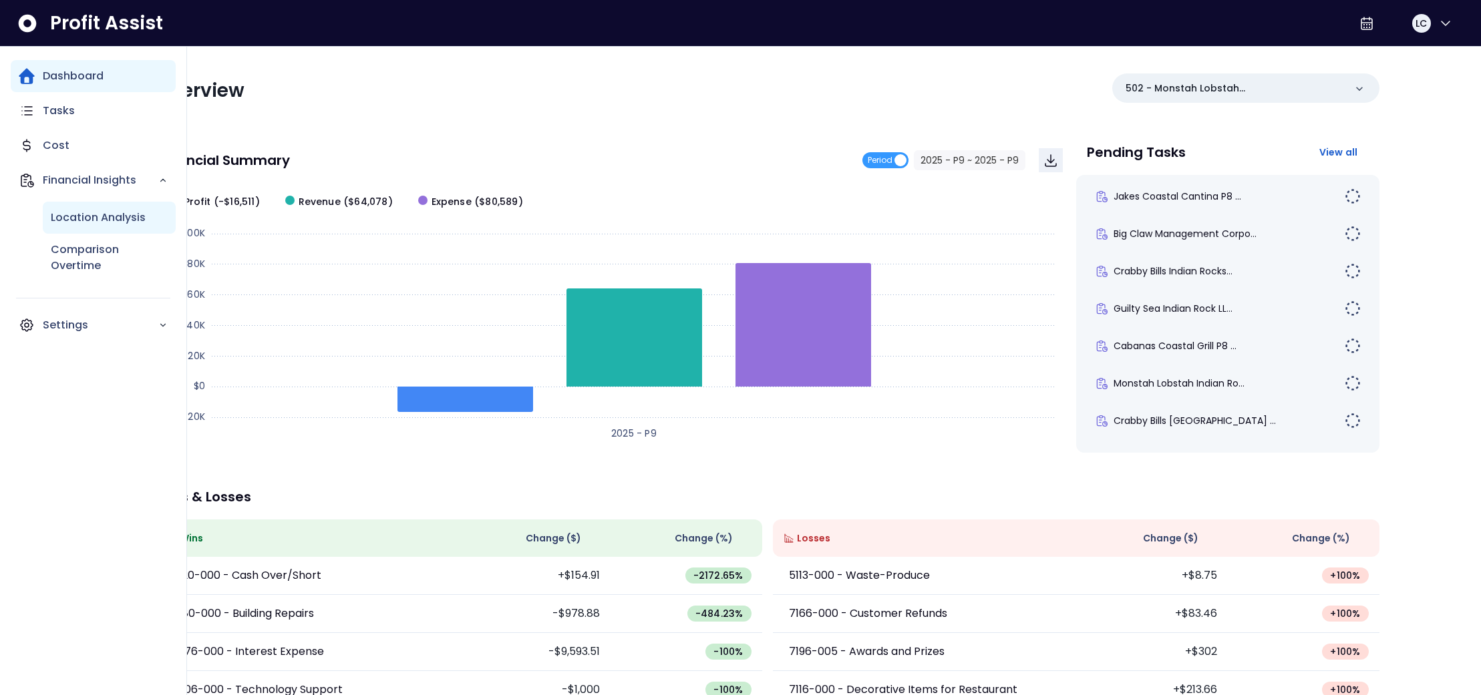
click at [73, 208] on div "Location Analysis" at bounding box center [109, 218] width 133 height 32
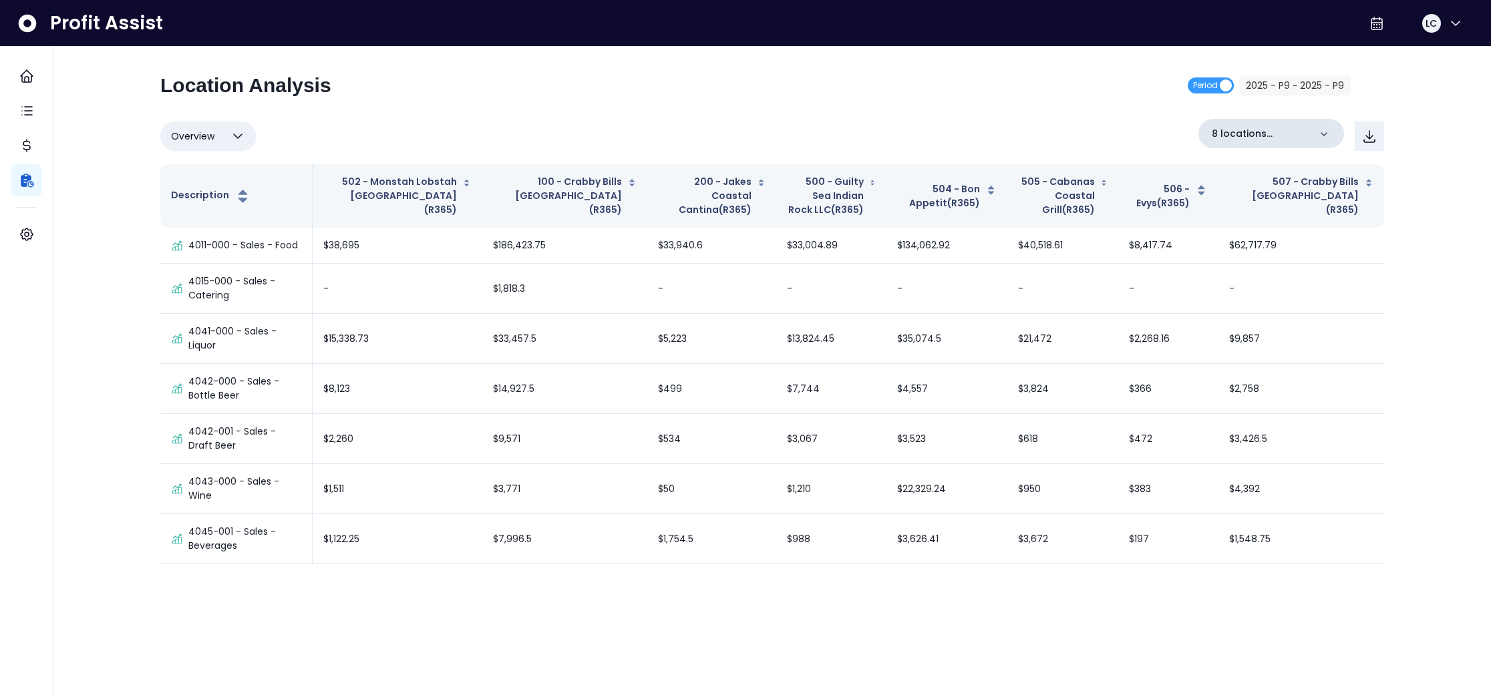
click at [1235, 130] on p "8 locations selected" at bounding box center [1261, 134] width 98 height 14
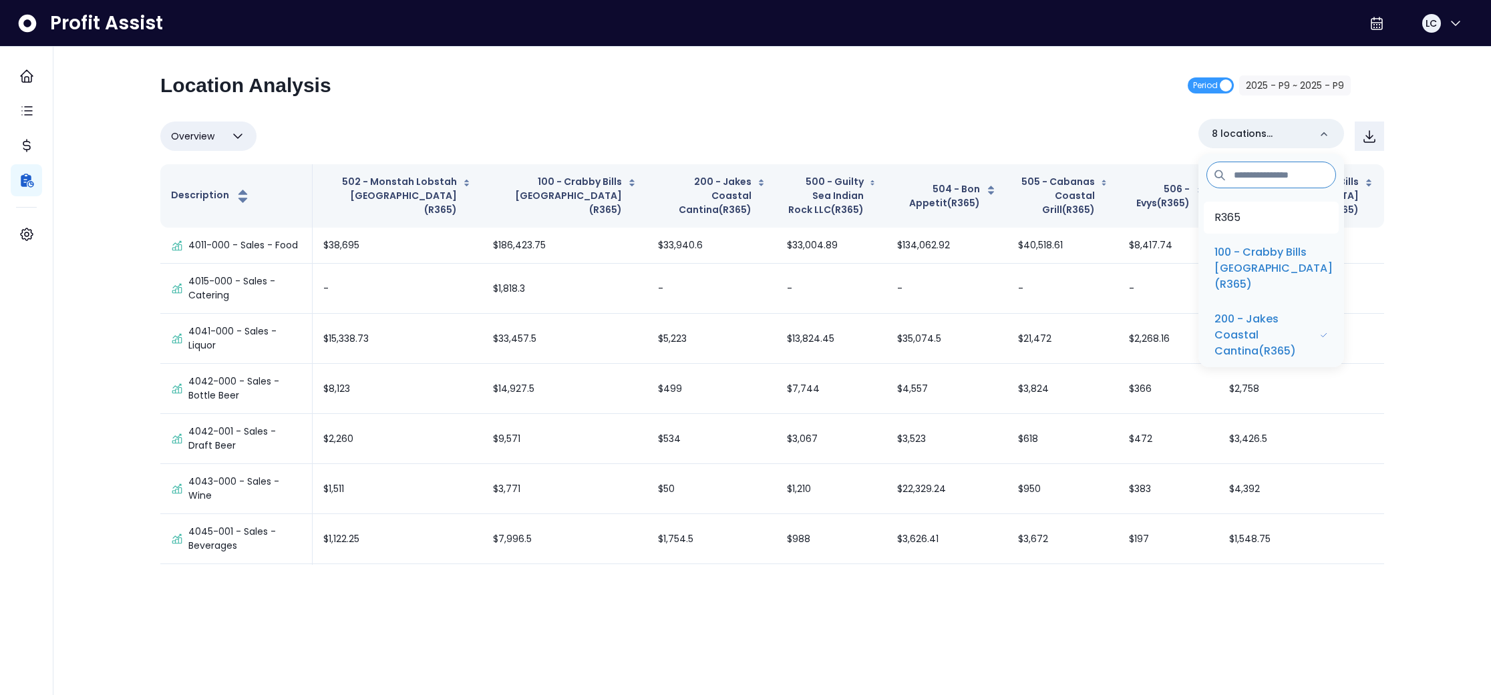
click at [1236, 214] on p "R365" at bounding box center [1227, 218] width 26 height 16
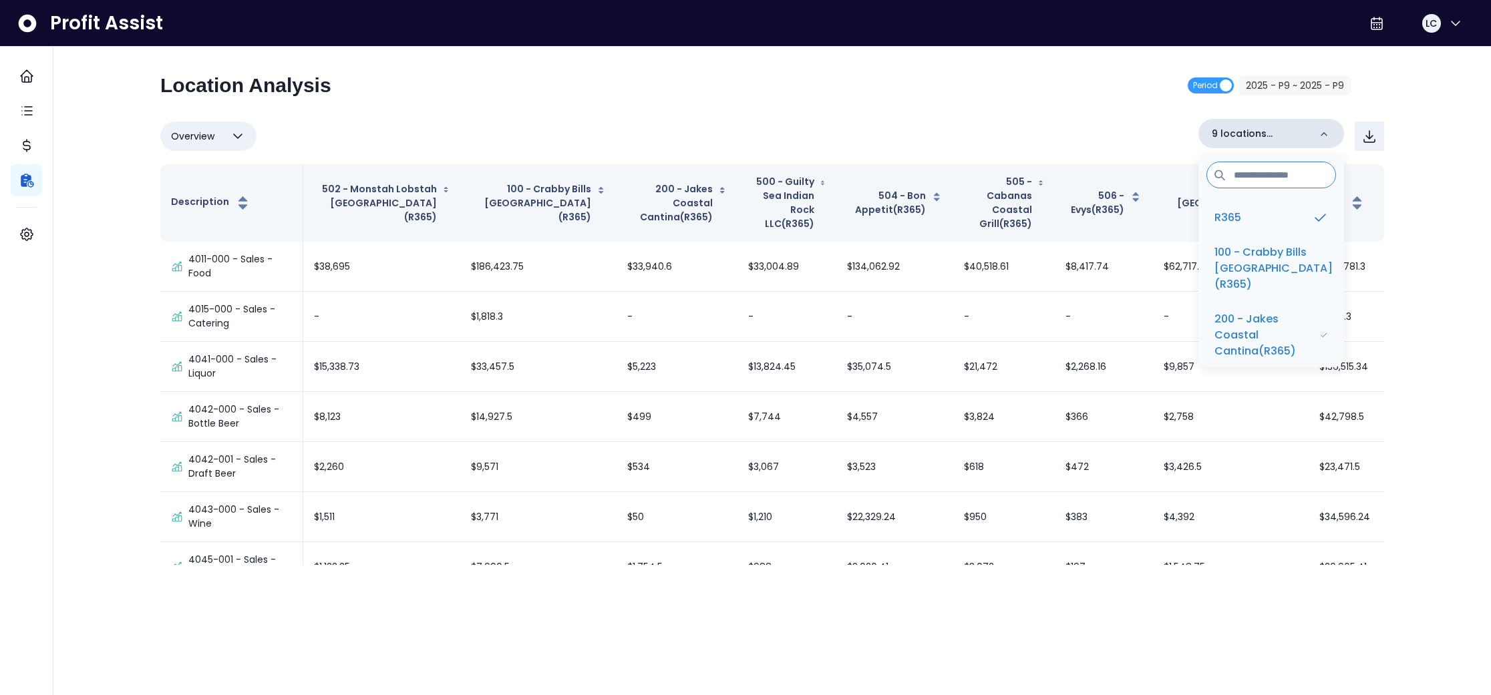
click at [1270, 132] on p "9 locations selected" at bounding box center [1261, 134] width 98 height 14
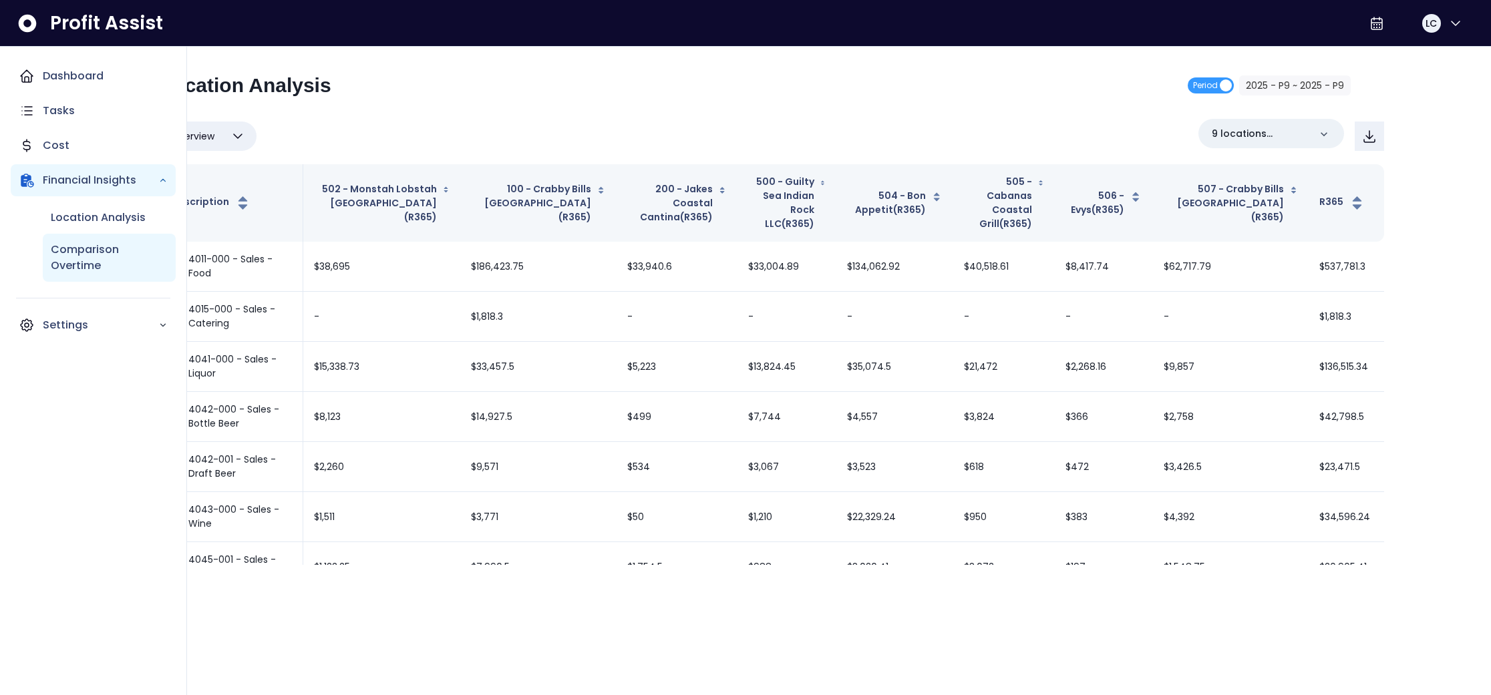
click at [83, 245] on p "Comparison Overtime" at bounding box center [109, 258] width 117 height 32
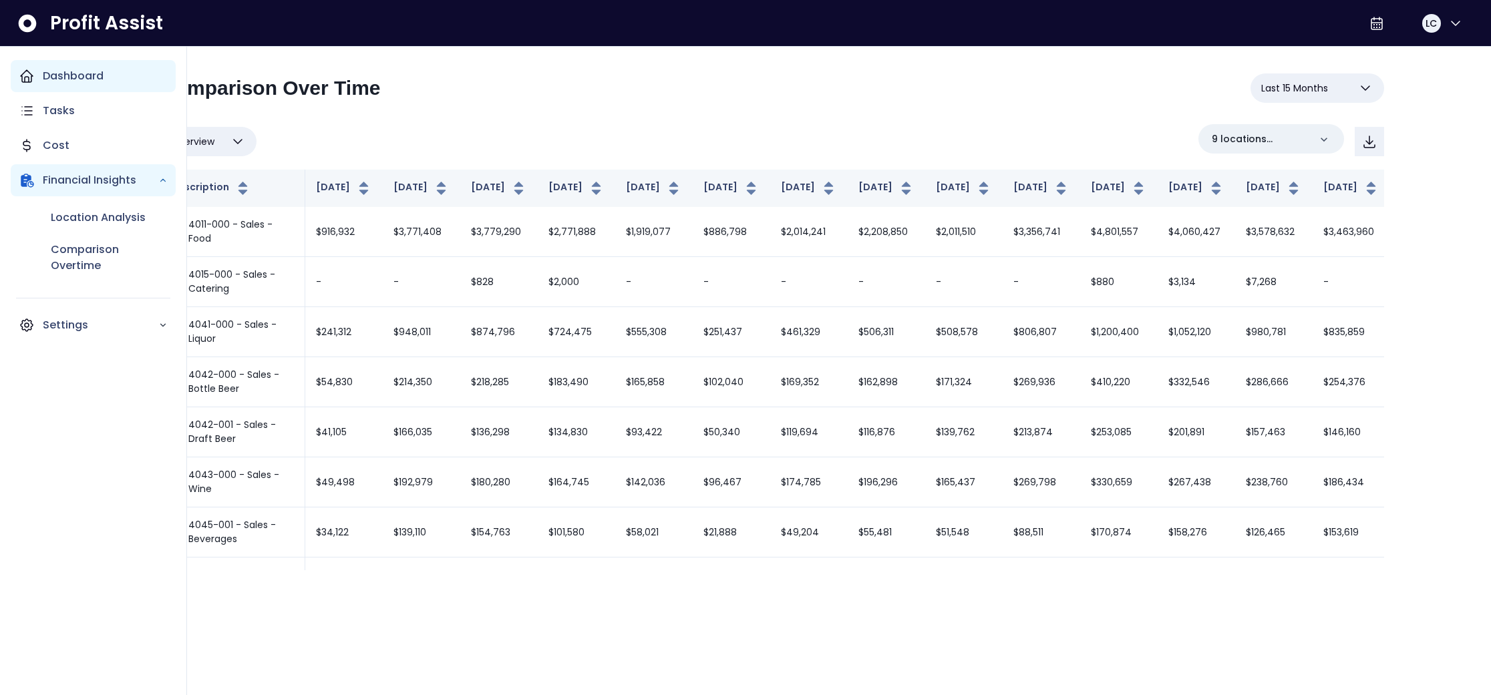
click at [26, 80] on icon "Main navigation" at bounding box center [27, 76] width 16 height 16
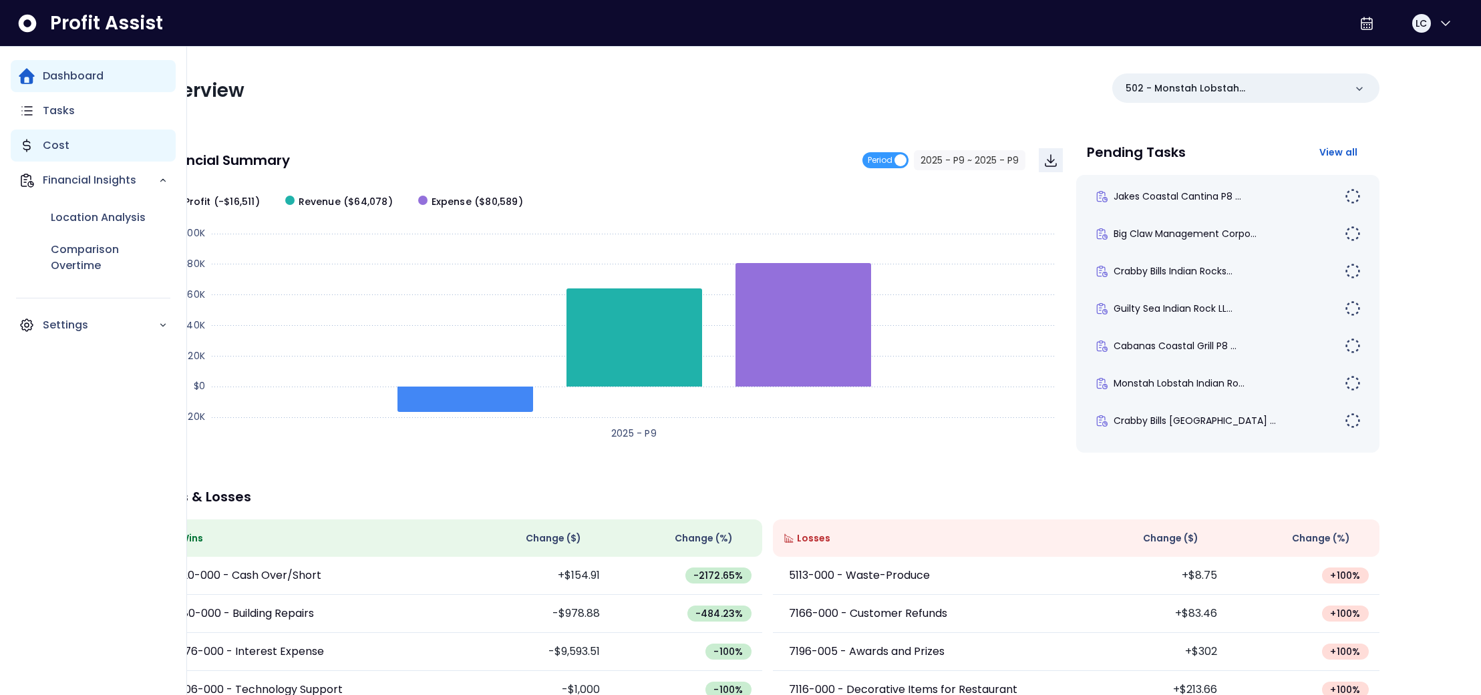
click at [47, 146] on p "Cost" at bounding box center [56, 146] width 27 height 16
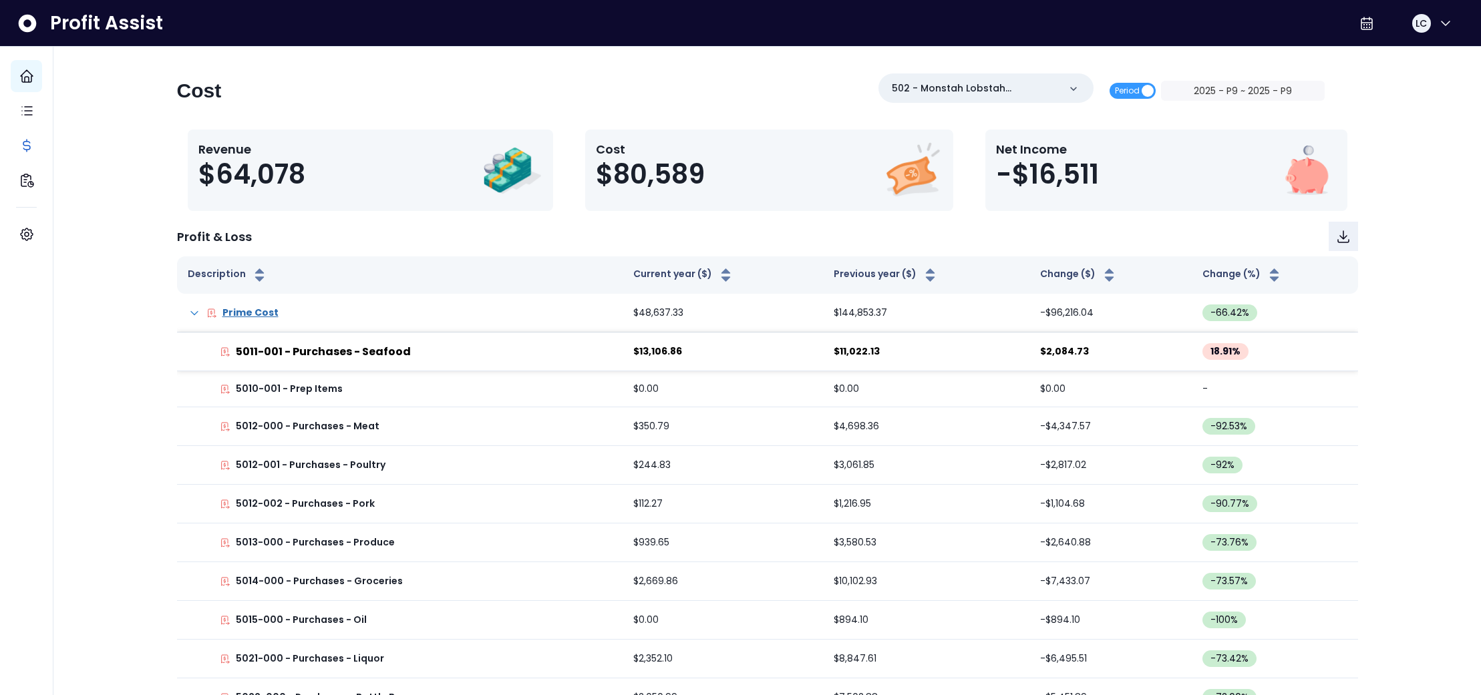
click at [603, 94] on div "Cost 502 - Monstah Lobstah [GEOGRAPHIC_DATA](R365) Period 2025 - P9 ~ 2025 - P9" at bounding box center [750, 95] width 1147 height 45
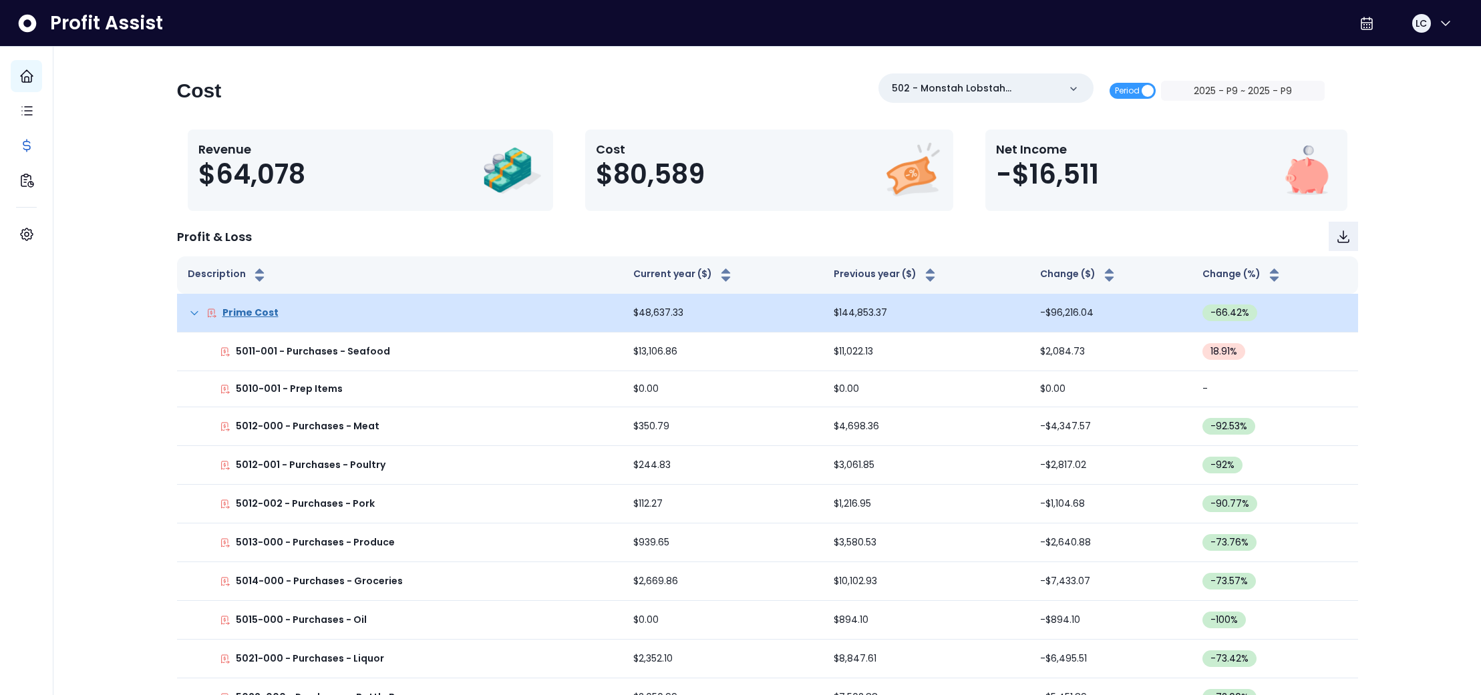
click at [192, 313] on icon at bounding box center [194, 312] width 7 height 3
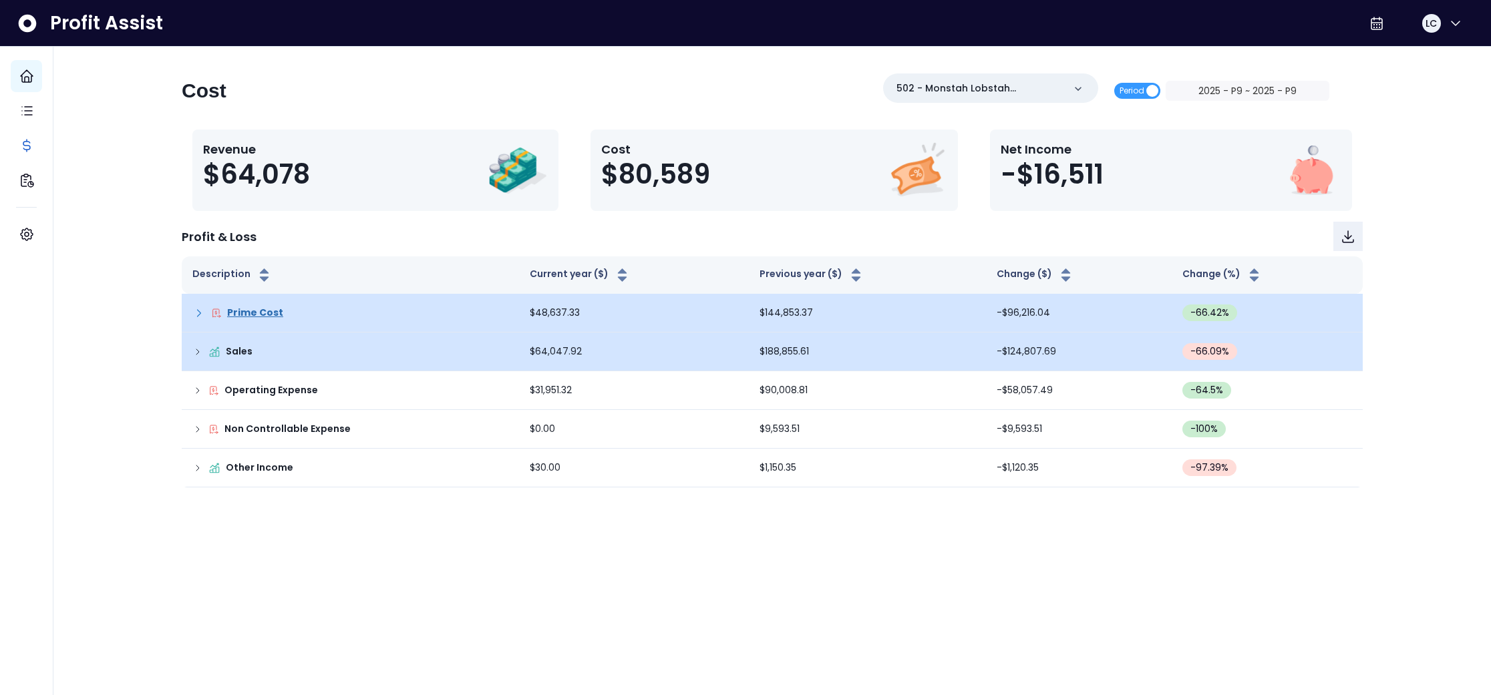
click at [196, 353] on icon at bounding box center [197, 352] width 11 height 11
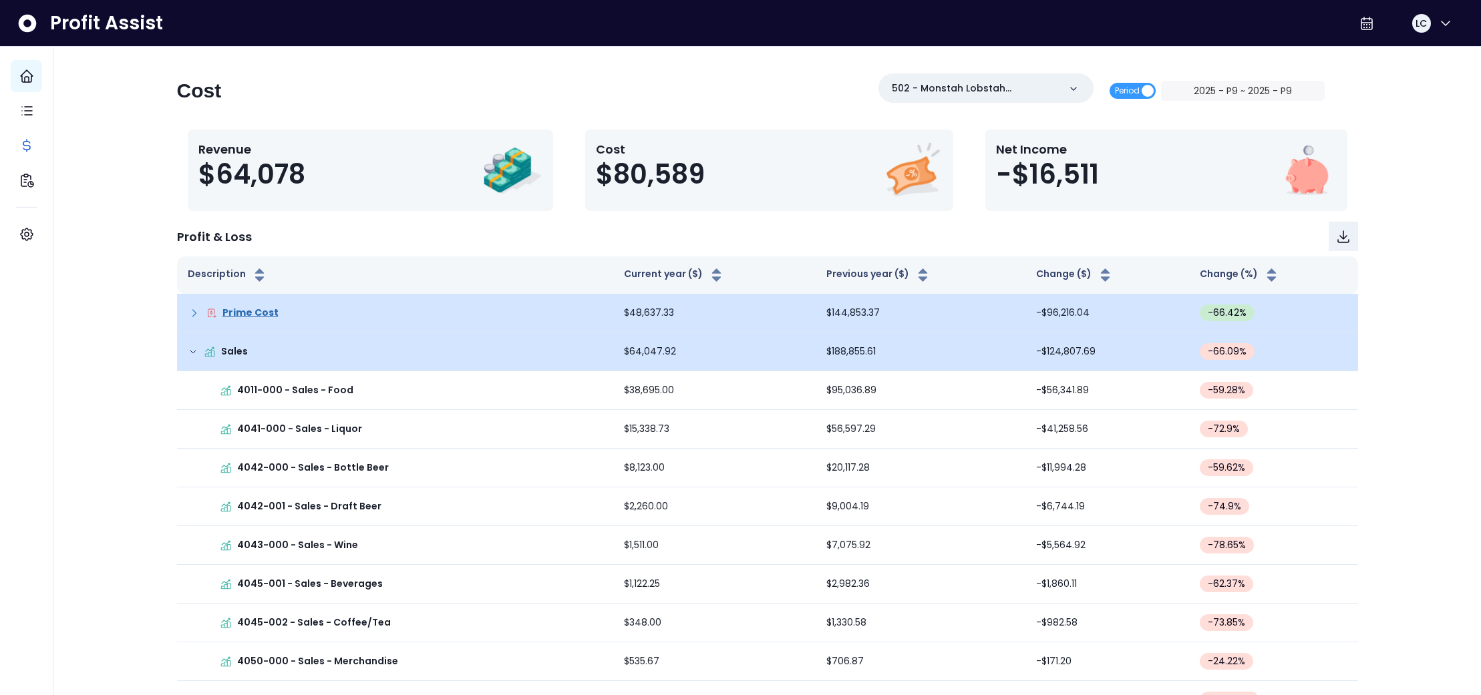
click at [196, 353] on icon at bounding box center [193, 352] width 11 height 11
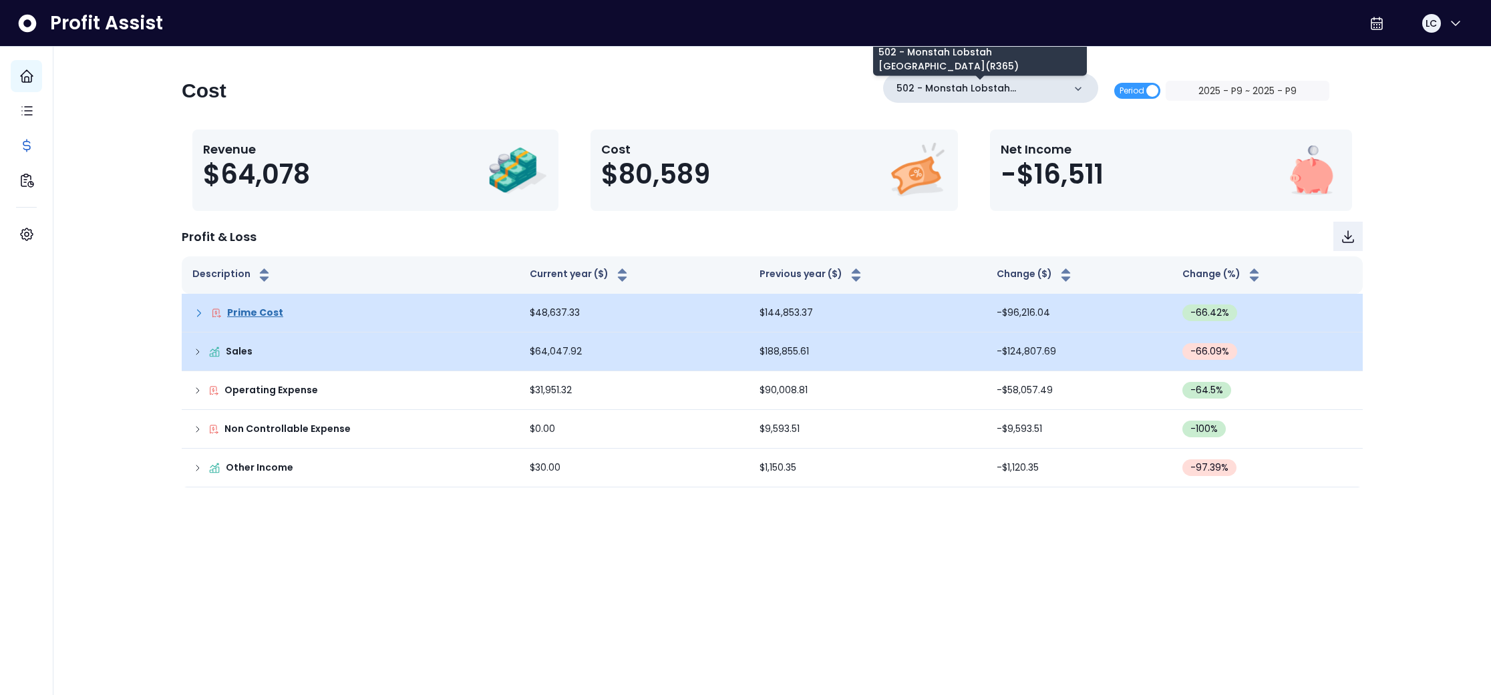
click at [981, 89] on p "502 - Monstah Lobstah [GEOGRAPHIC_DATA](R365)" at bounding box center [979, 88] width 167 height 14
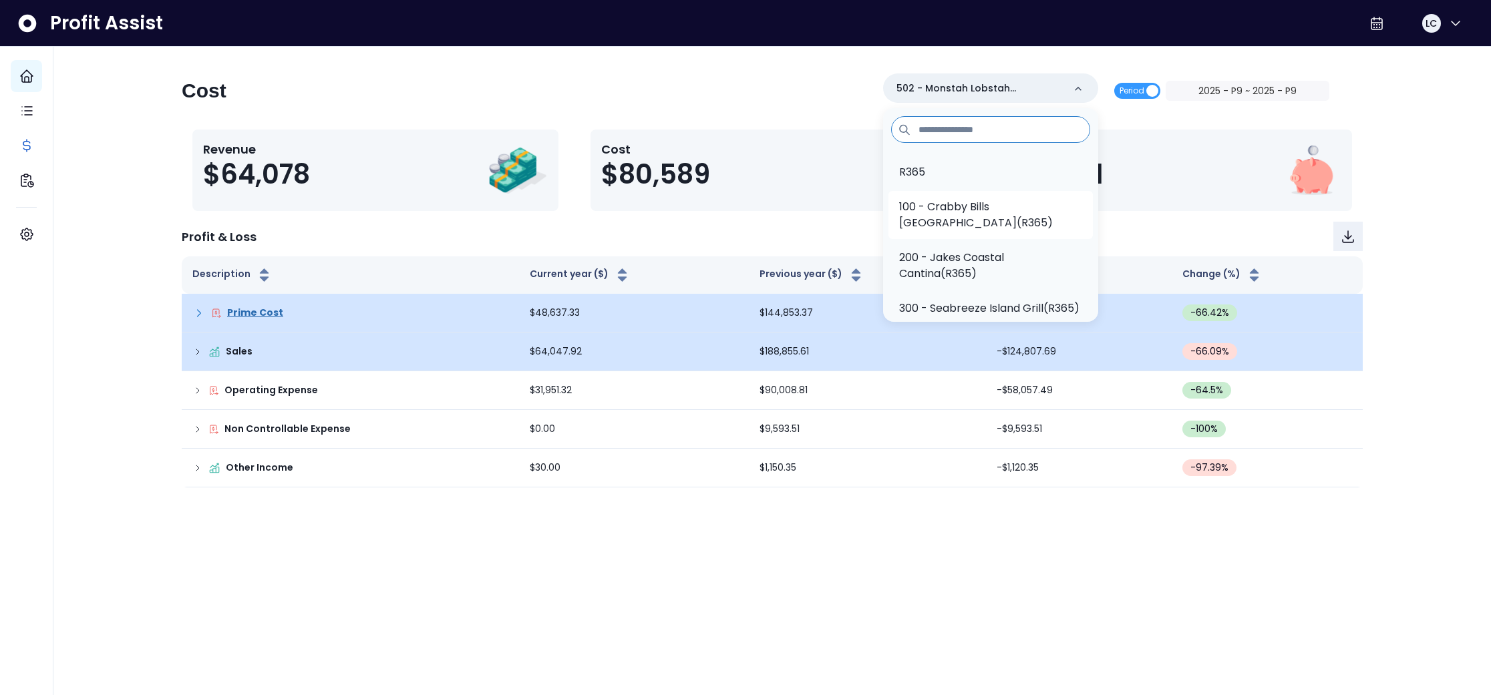
click at [960, 204] on p "100 - Crabby Bills [GEOGRAPHIC_DATA](R365)" at bounding box center [990, 215] width 183 height 32
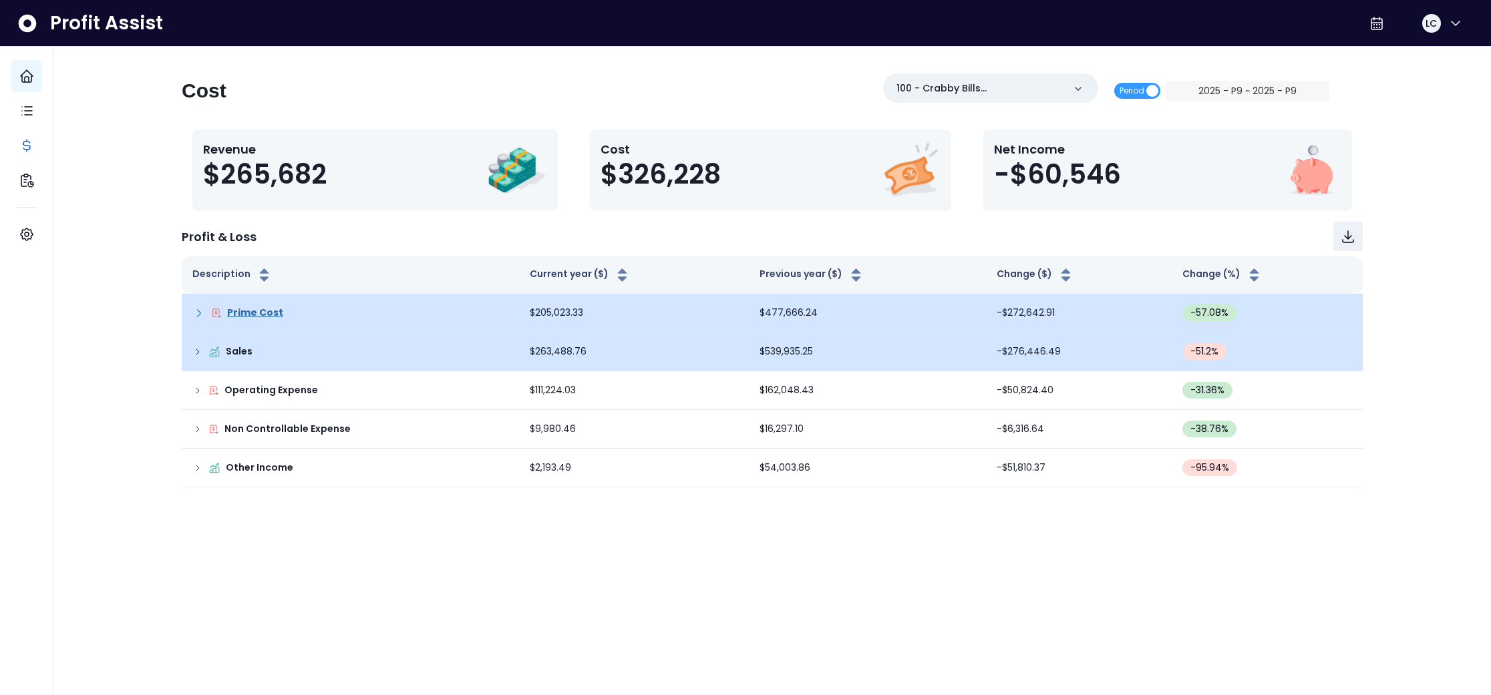
click at [196, 353] on icon at bounding box center [197, 352] width 11 height 11
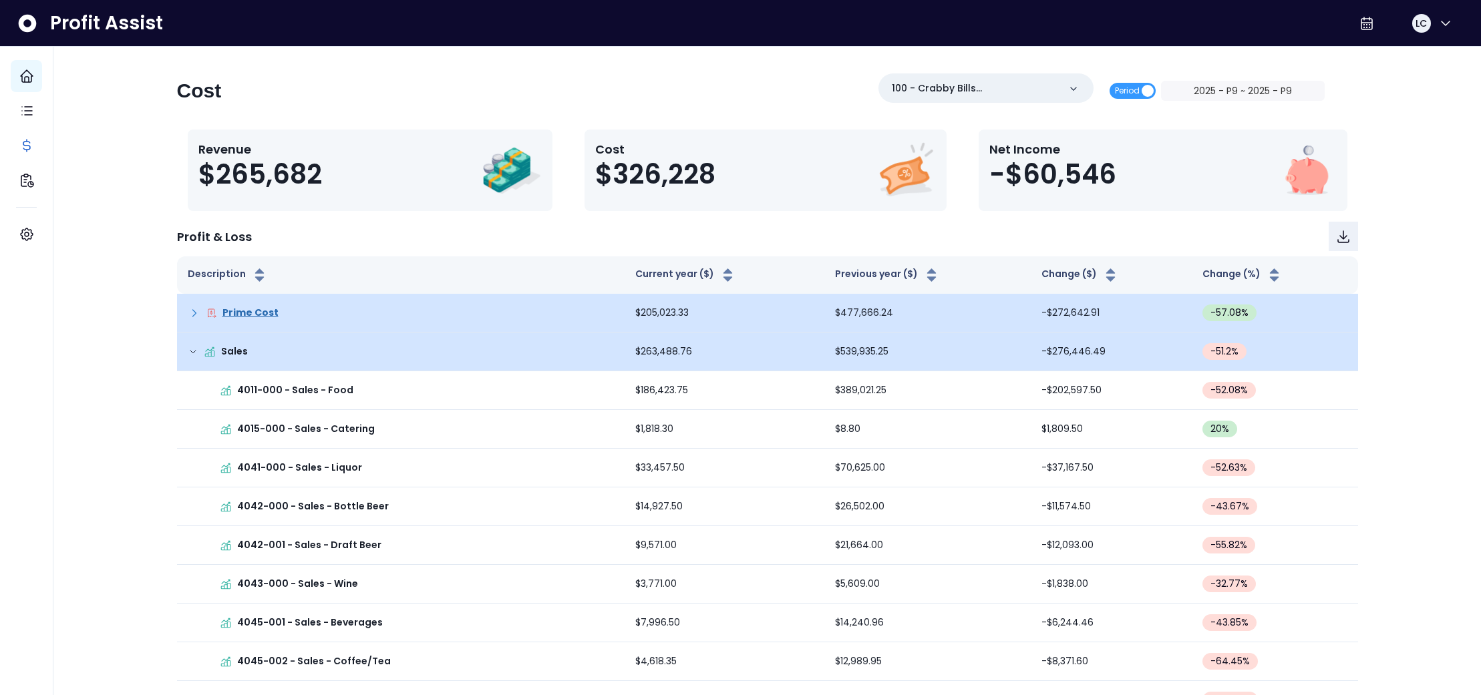
click at [196, 353] on icon at bounding box center [193, 352] width 11 height 11
